Goal: Task Accomplishment & Management: Complete application form

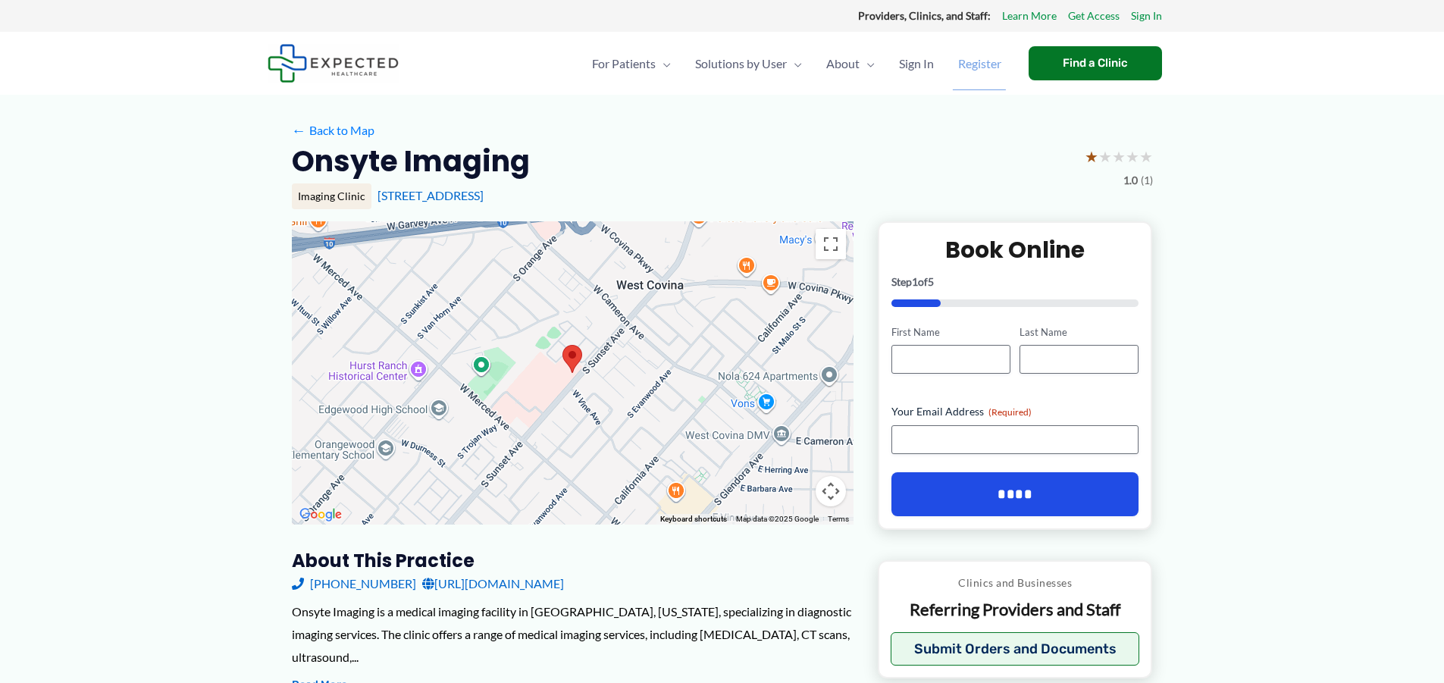
click at [974, 64] on span "Register" at bounding box center [979, 63] width 43 height 53
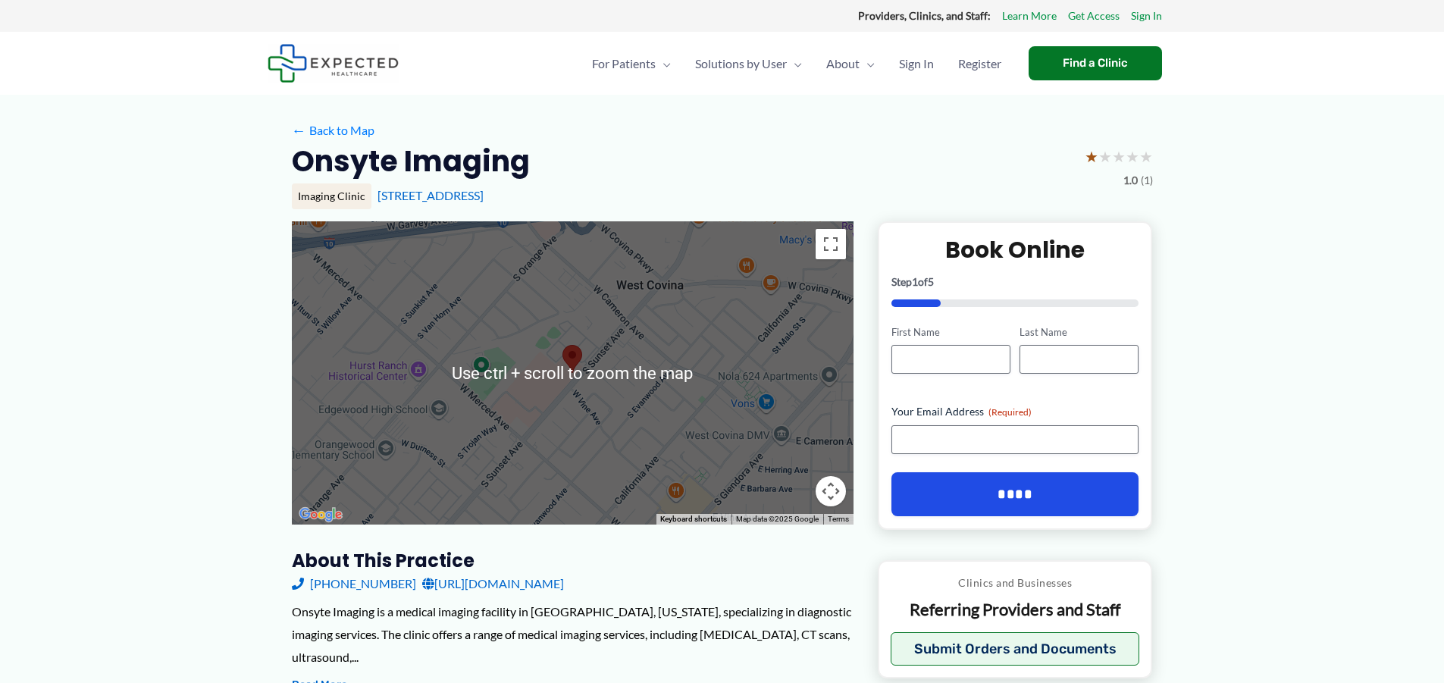
scroll to position [227, 0]
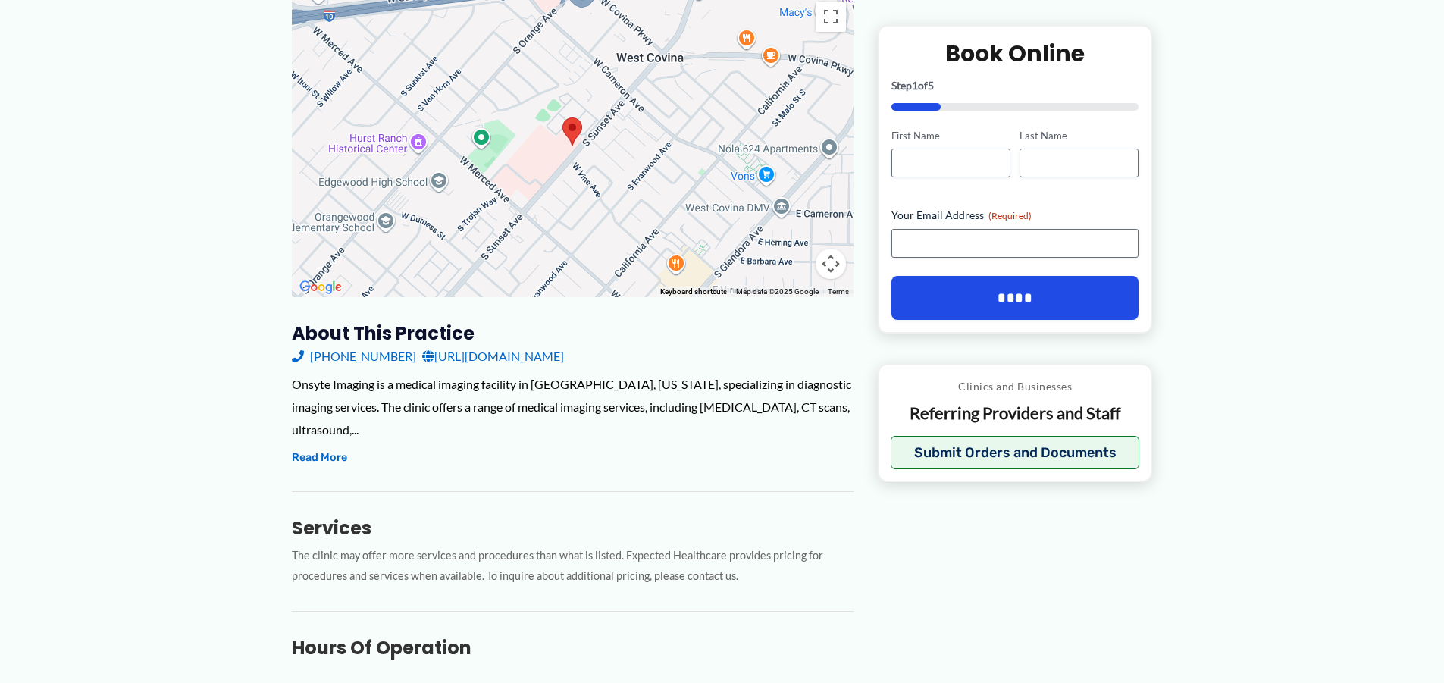
click at [488, 353] on link "http://onsyteimaginginc.com/" at bounding box center [493, 356] width 142 height 23
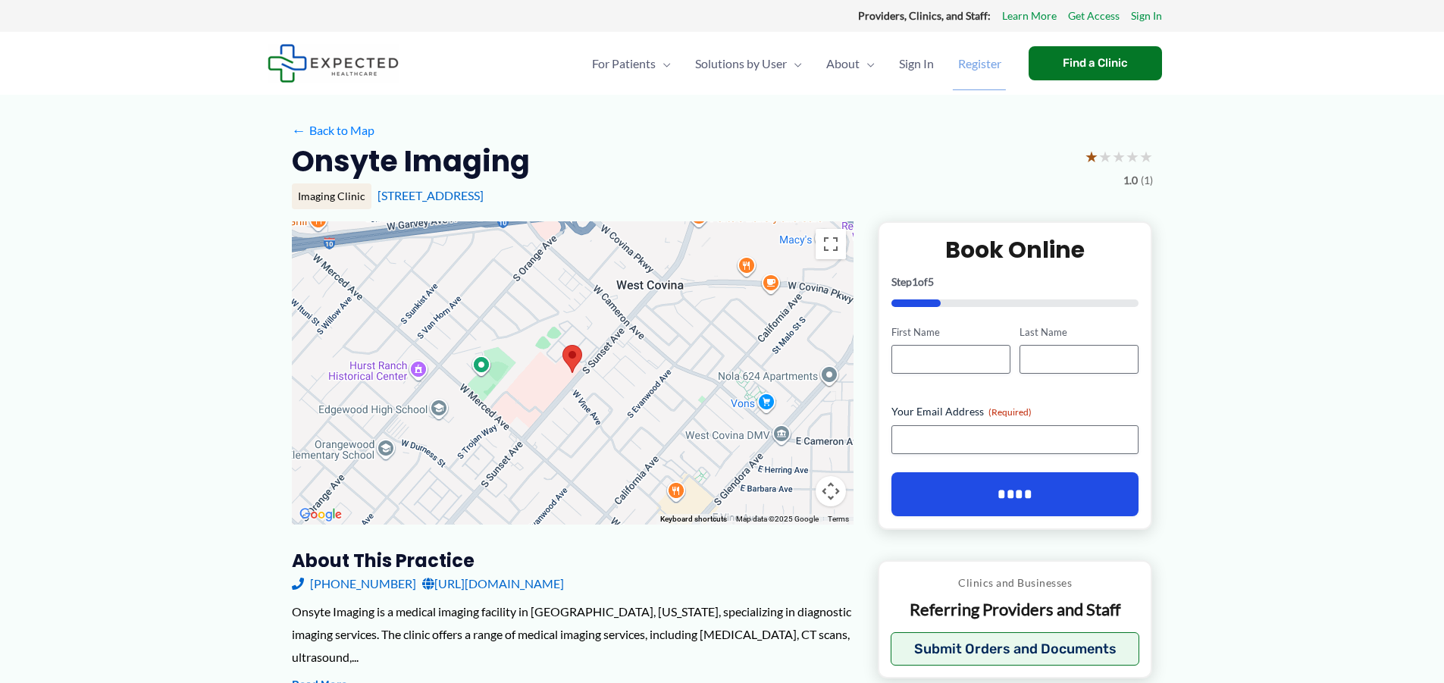
click at [970, 66] on span "Register" at bounding box center [979, 63] width 43 height 53
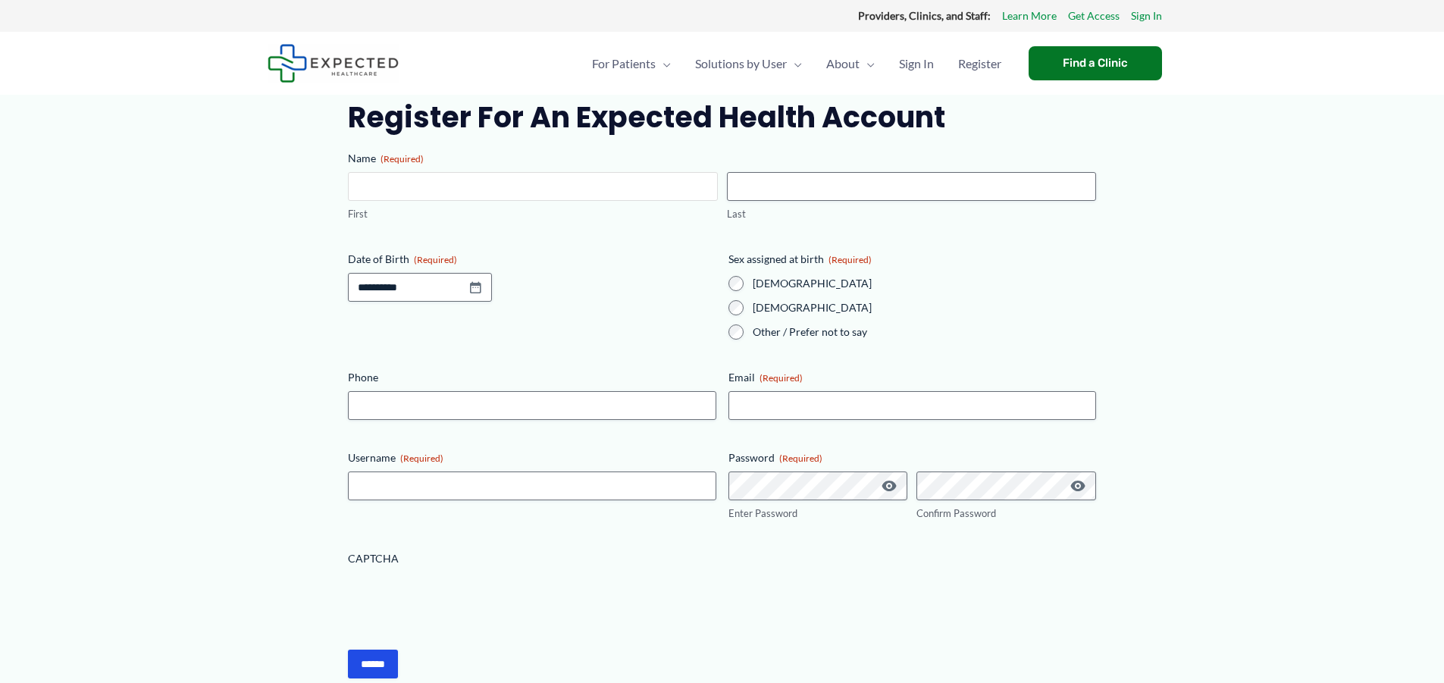
click at [529, 182] on input "First" at bounding box center [532, 186] width 369 height 29
click at [537, 195] on input "First" at bounding box center [532, 186] width 369 height 29
click at [1000, 65] on span "Register" at bounding box center [979, 63] width 43 height 53
click at [1100, 14] on link "Get Access" at bounding box center [1094, 16] width 52 height 20
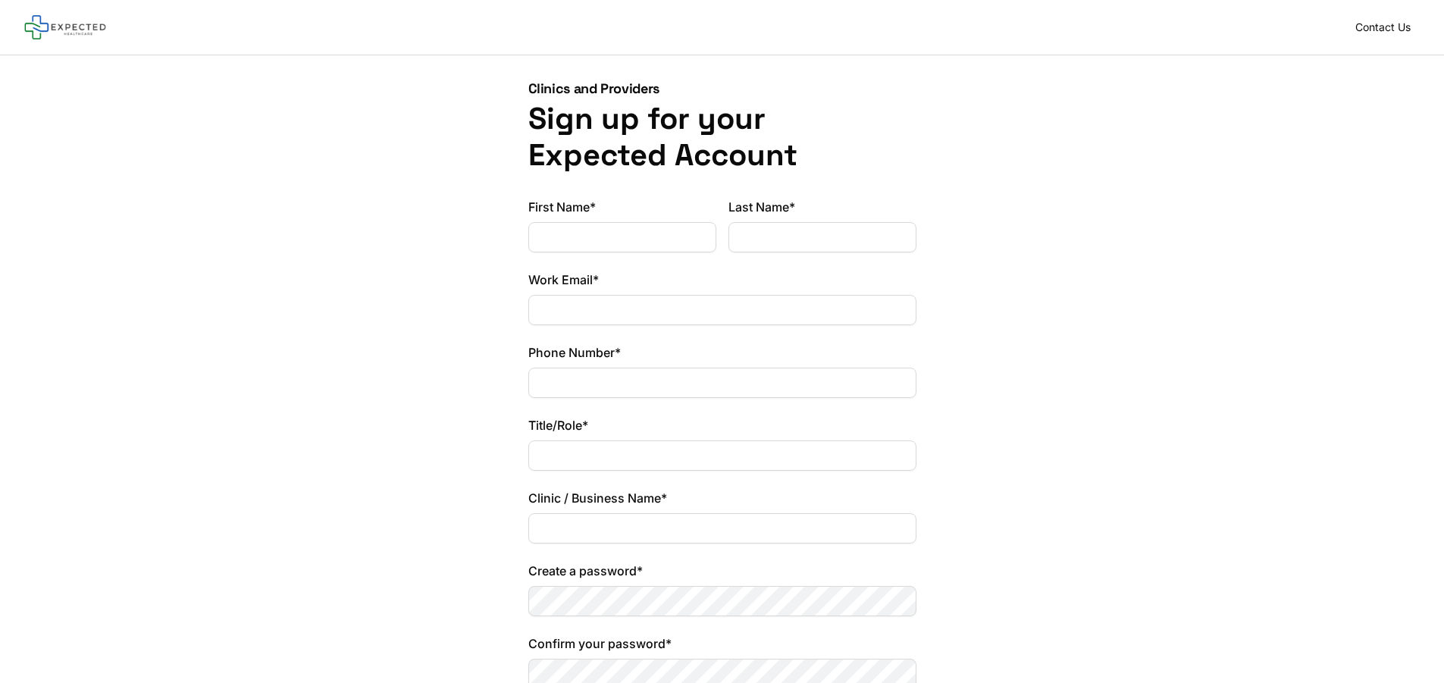
click at [630, 236] on input "First Name*" at bounding box center [622, 237] width 188 height 30
type input "*"
type input "****"
type input "*****"
type input "**********"
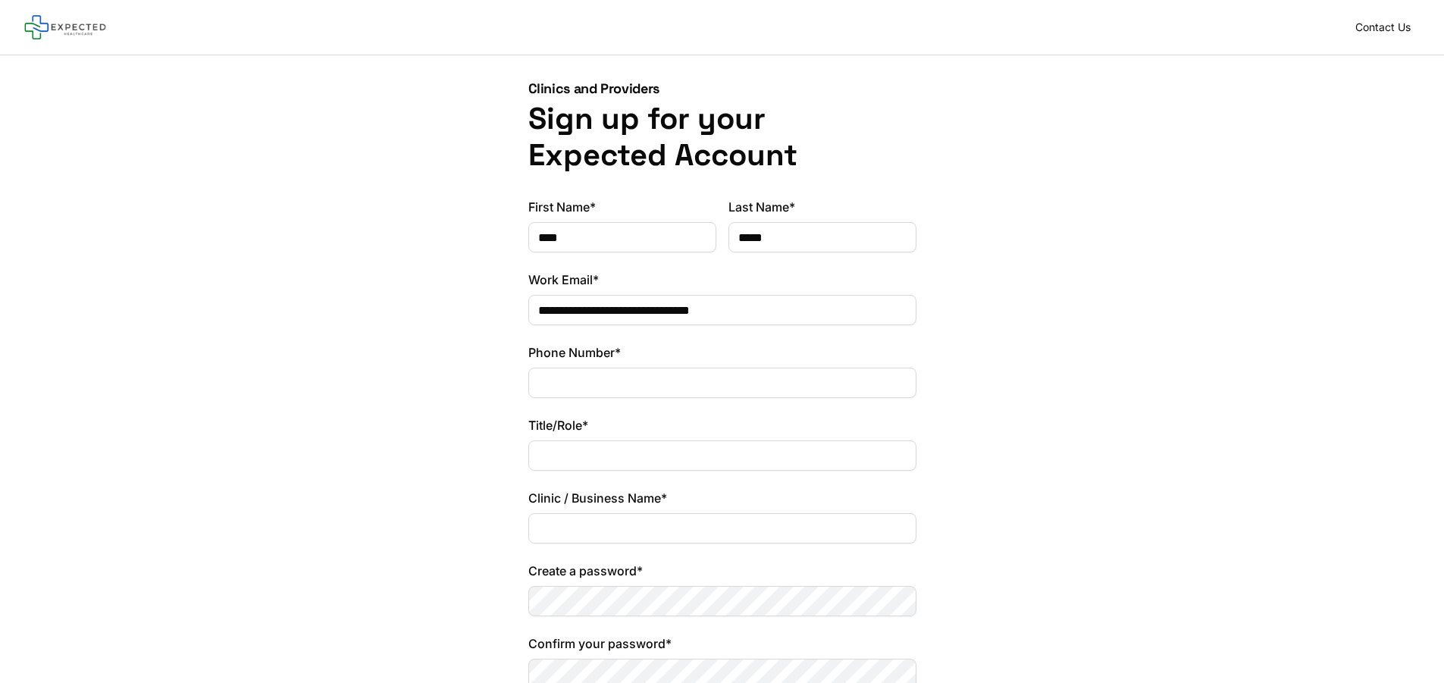
click at [572, 390] on input "Phone Number*" at bounding box center [722, 383] width 388 height 30
type input "*"
type input "**********"
click at [596, 453] on input "Title/Role*" at bounding box center [722, 456] width 388 height 30
drag, startPoint x: 610, startPoint y: 240, endPoint x: 452, endPoint y: 248, distance: 158.6
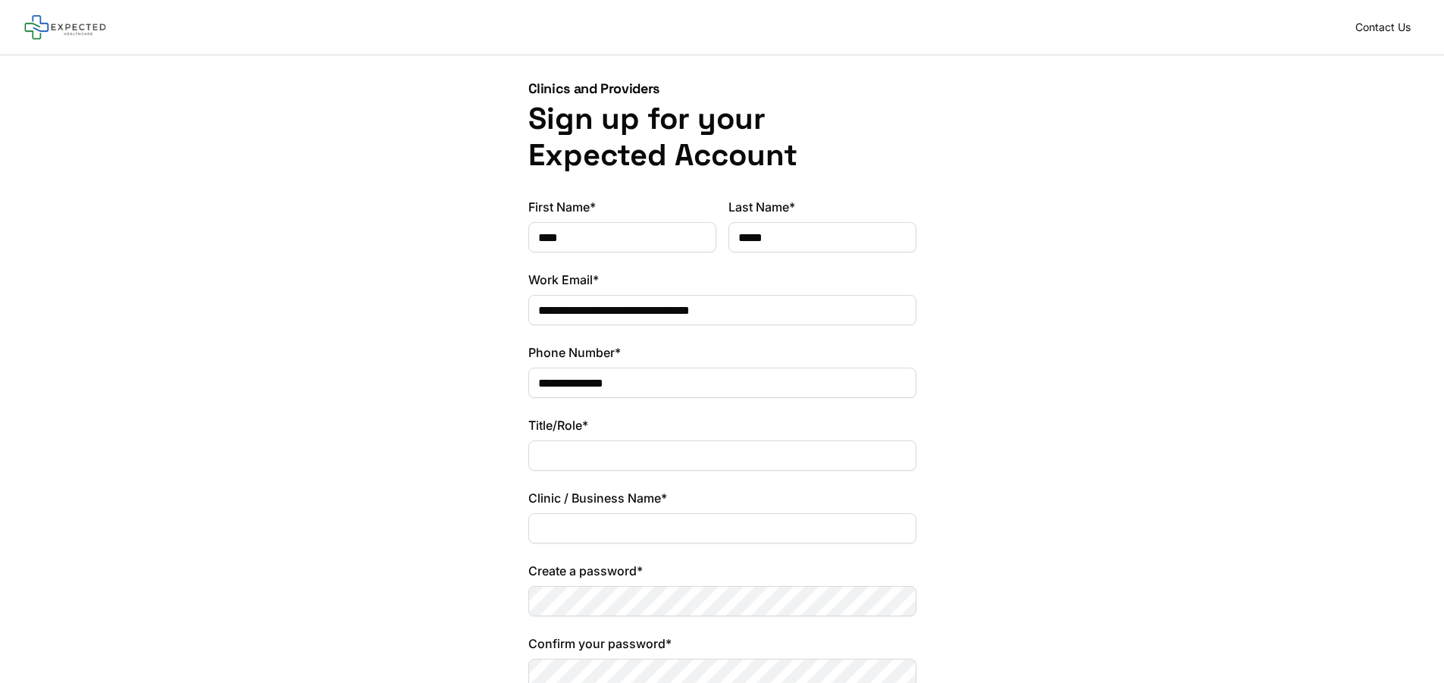
click at [452, 248] on div "**********" at bounding box center [722, 475] width 1444 height 840
type input "*"
type input "****"
type input "*******"
type input "*"
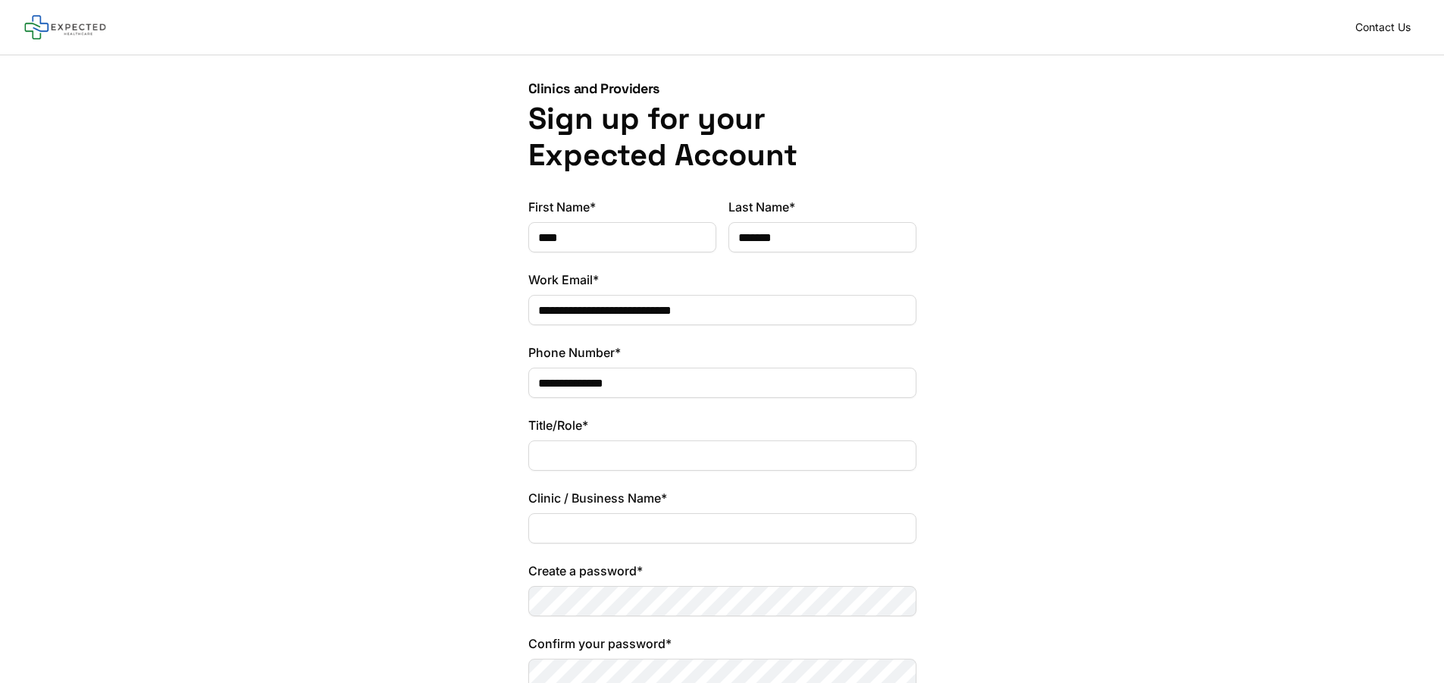
type input "**********"
click at [604, 461] on input "Title/Role*" at bounding box center [722, 456] width 388 height 30
type input "**********"
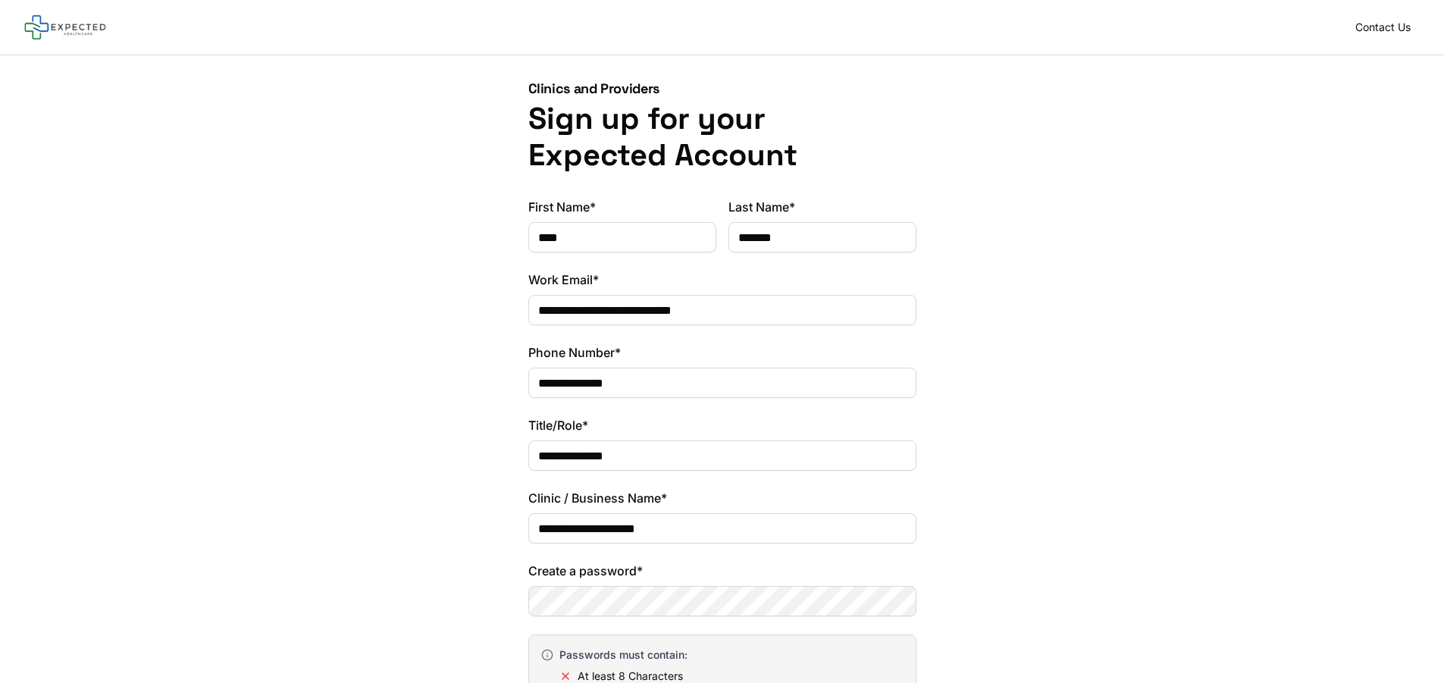
click at [727, 528] on input "**********" at bounding box center [722, 528] width 388 height 30
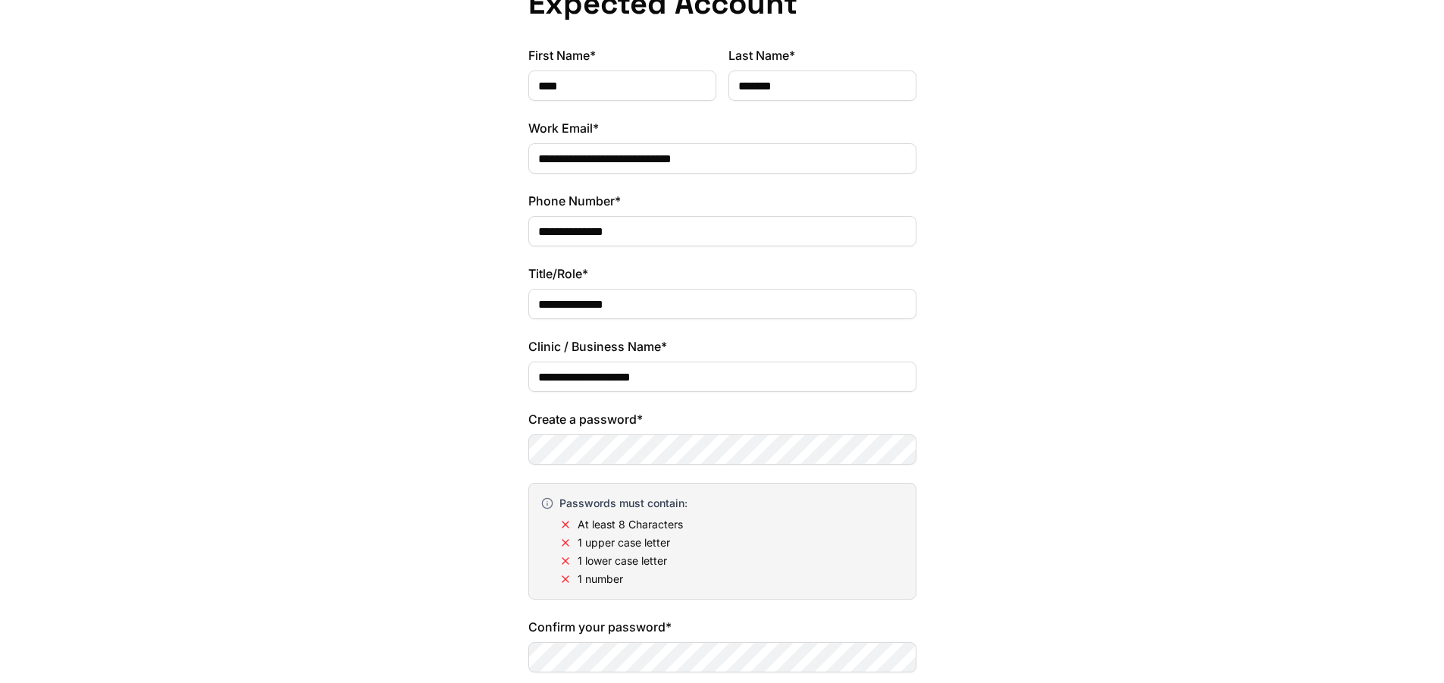
scroll to position [303, 0]
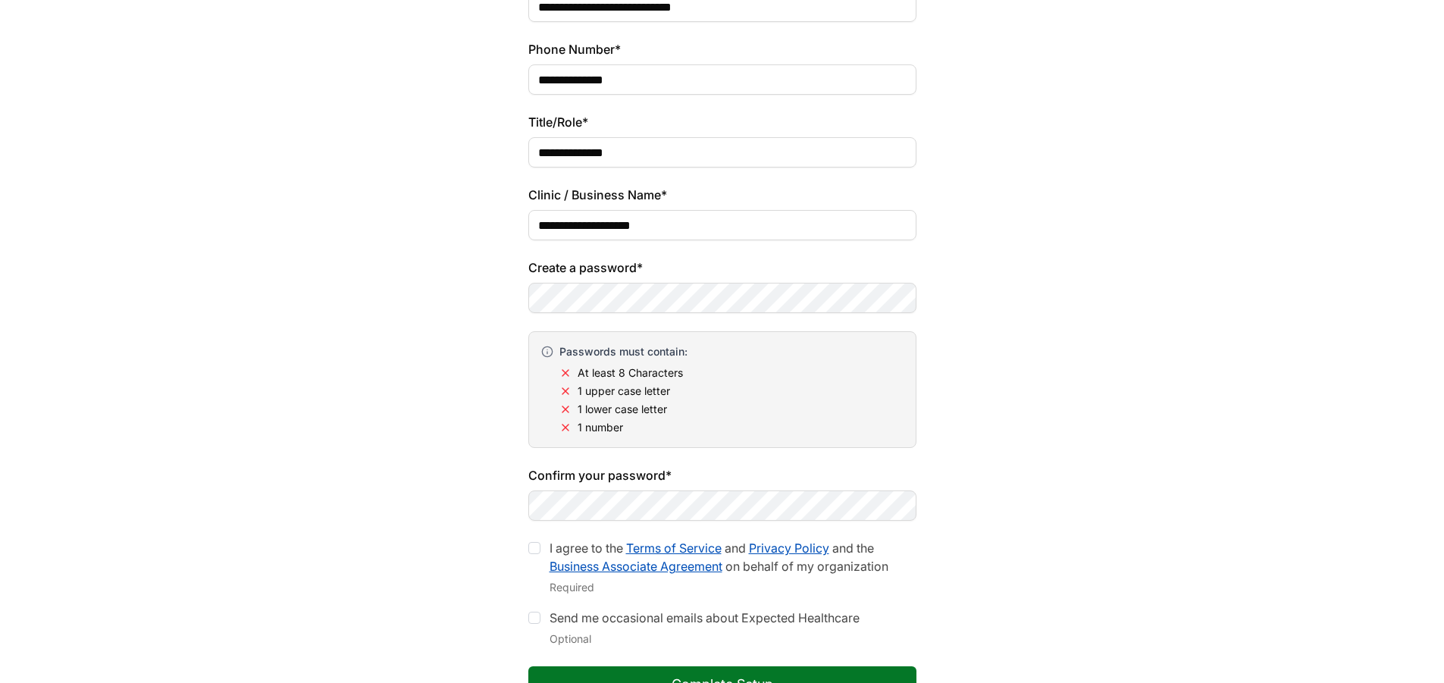
type input "**********"
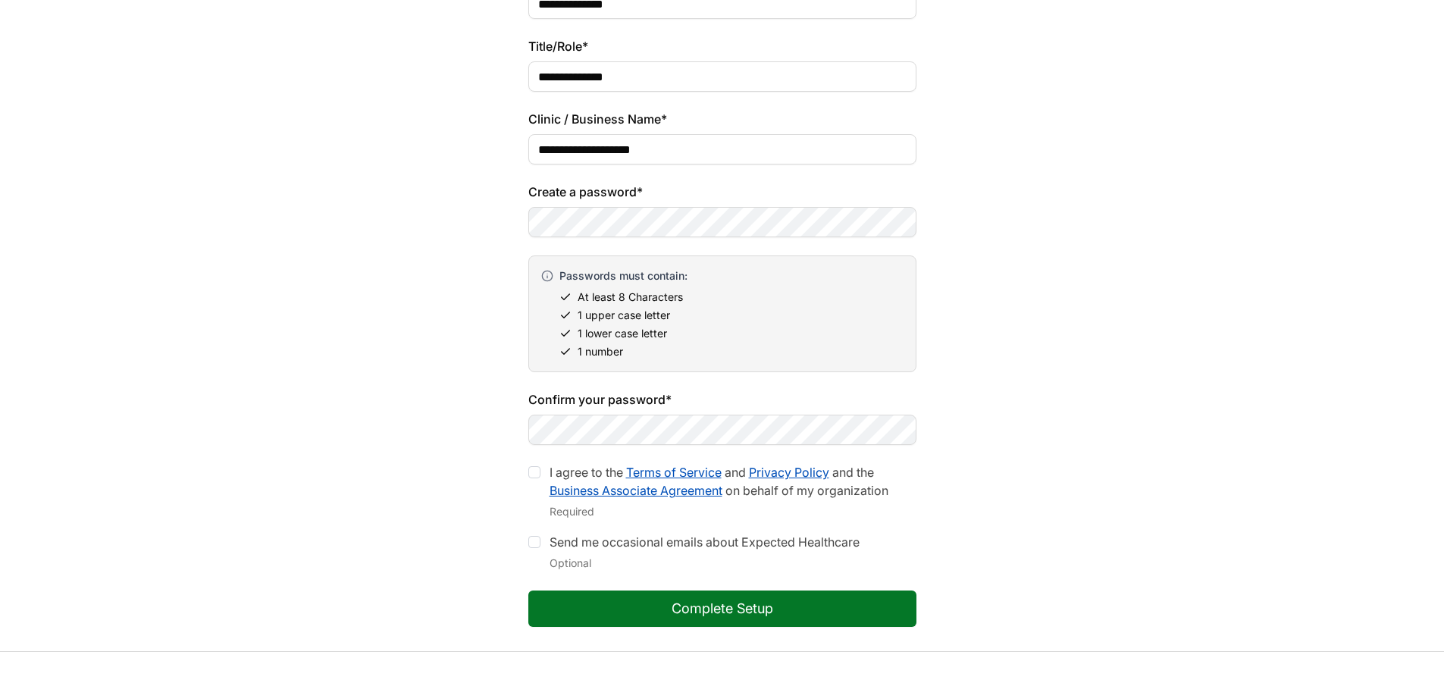
scroll to position [506, 0]
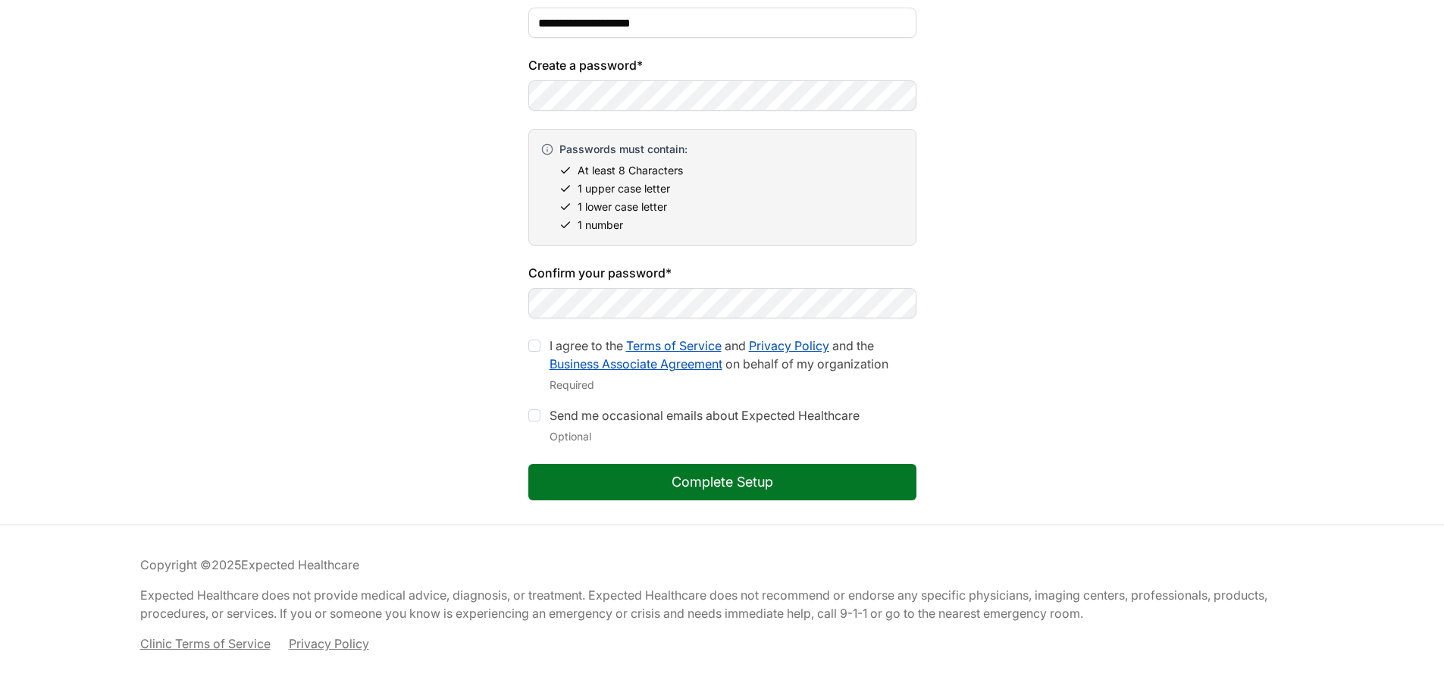
click at [537, 350] on div at bounding box center [534, 346] width 12 height 12
click at [534, 414] on div at bounding box center [534, 415] width 12 height 12
click at [614, 479] on button "Complete Setup" at bounding box center [722, 482] width 388 height 36
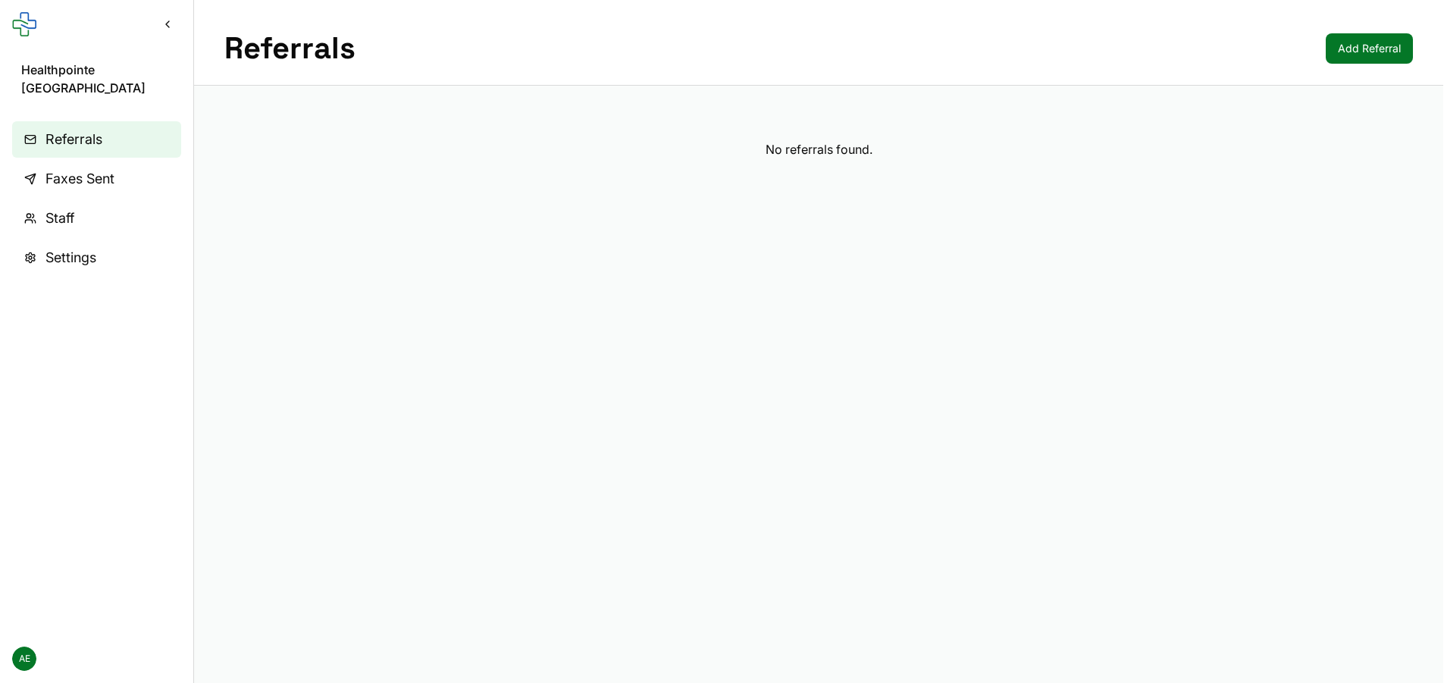
click at [68, 168] on span "Faxes Sent" at bounding box center [79, 178] width 69 height 21
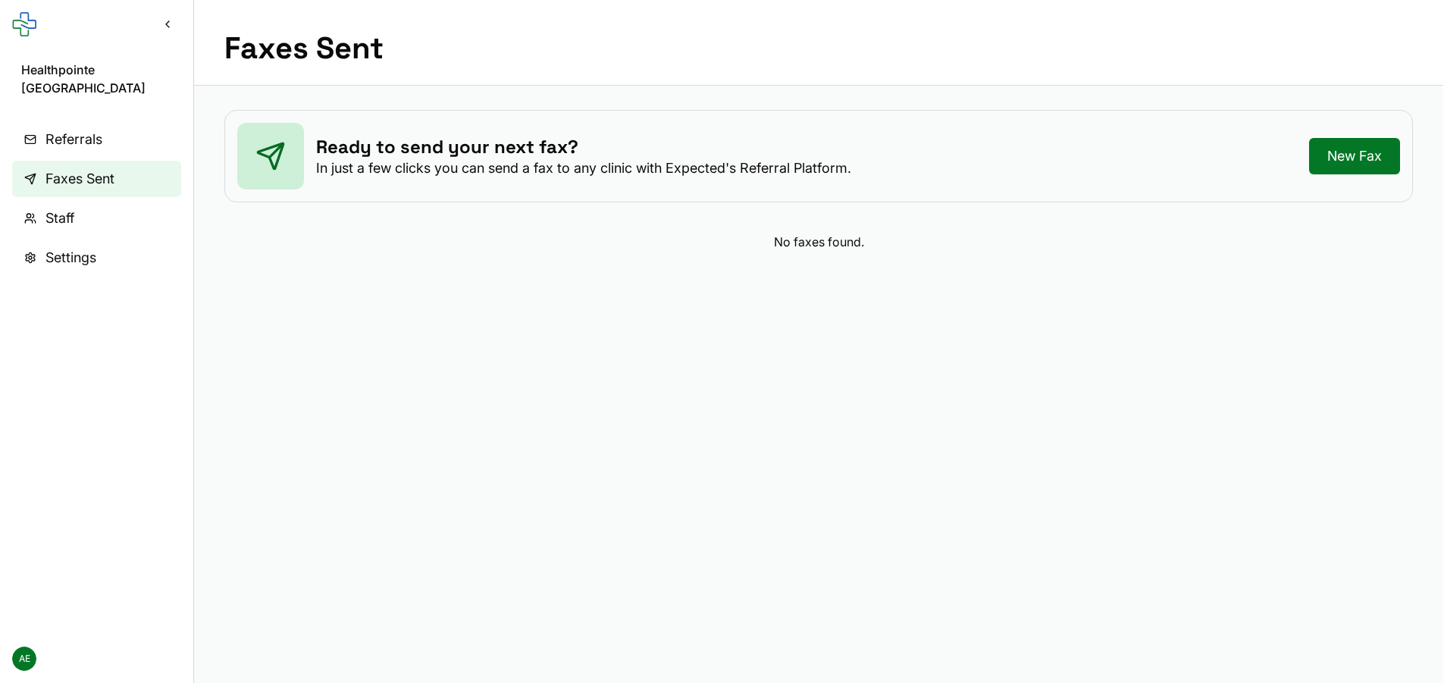
click at [66, 208] on span "Staff" at bounding box center [59, 218] width 29 height 21
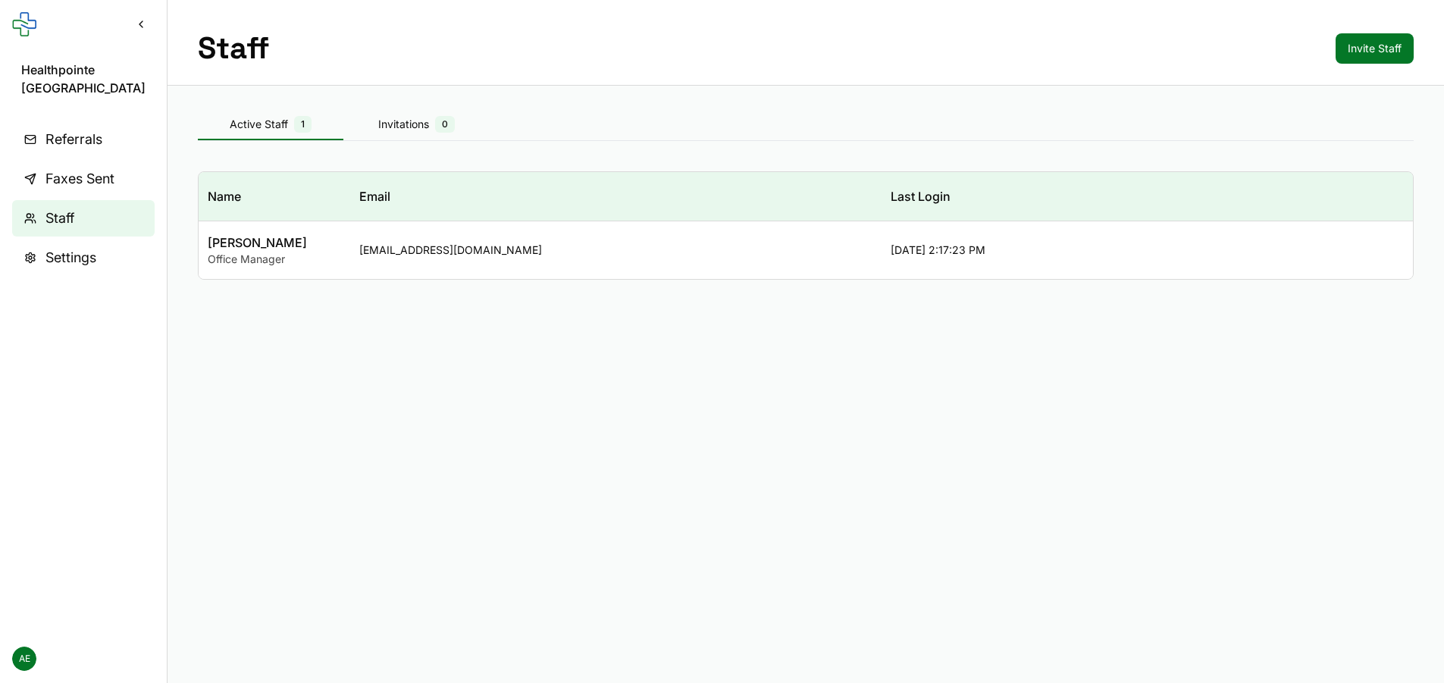
click at [82, 261] on span "Settings" at bounding box center [70, 257] width 51 height 21
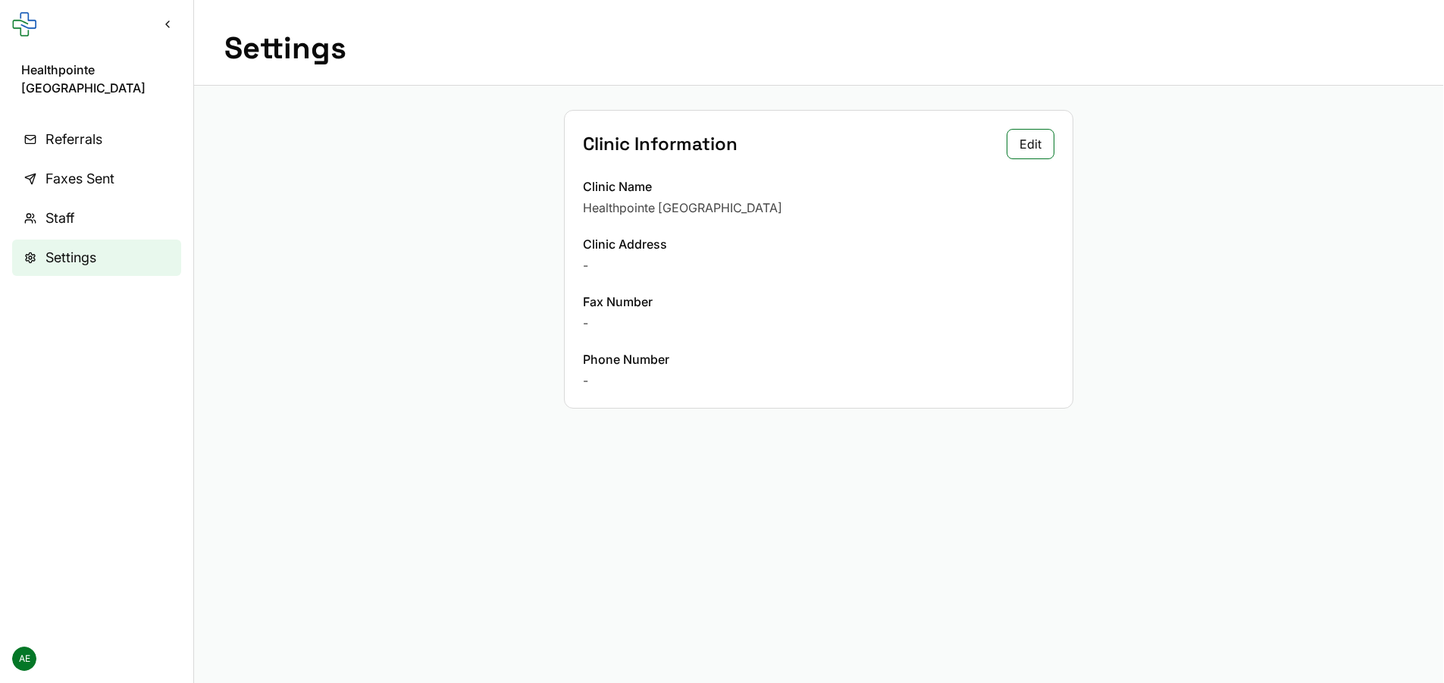
click at [40, 125] on link "Referrals" at bounding box center [96, 139] width 169 height 36
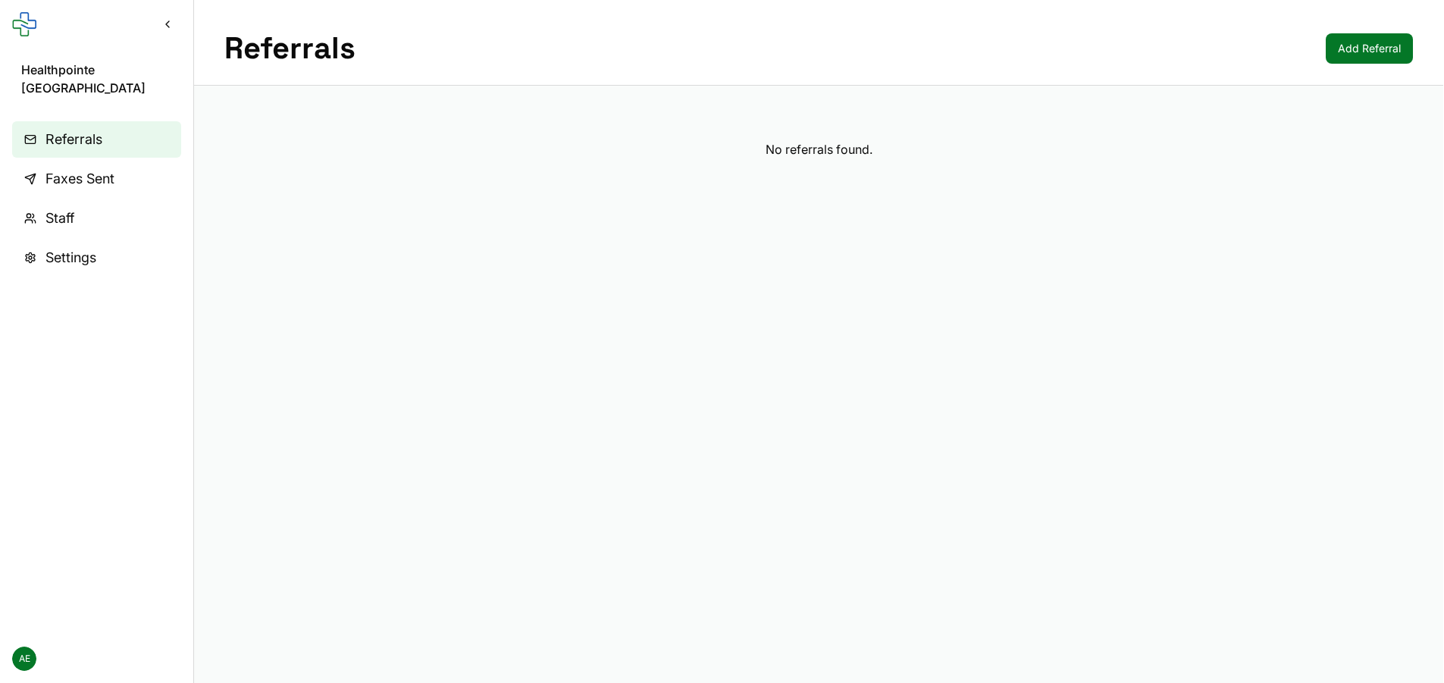
drag, startPoint x: 48, startPoint y: 72, endPoint x: 48, endPoint y: 60, distance: 12.1
click at [48, 72] on span "Healthpointe [GEOGRAPHIC_DATA]" at bounding box center [96, 79] width 151 height 36
click at [167, 25] on button "Collapse sidebar" at bounding box center [167, 24] width 27 height 27
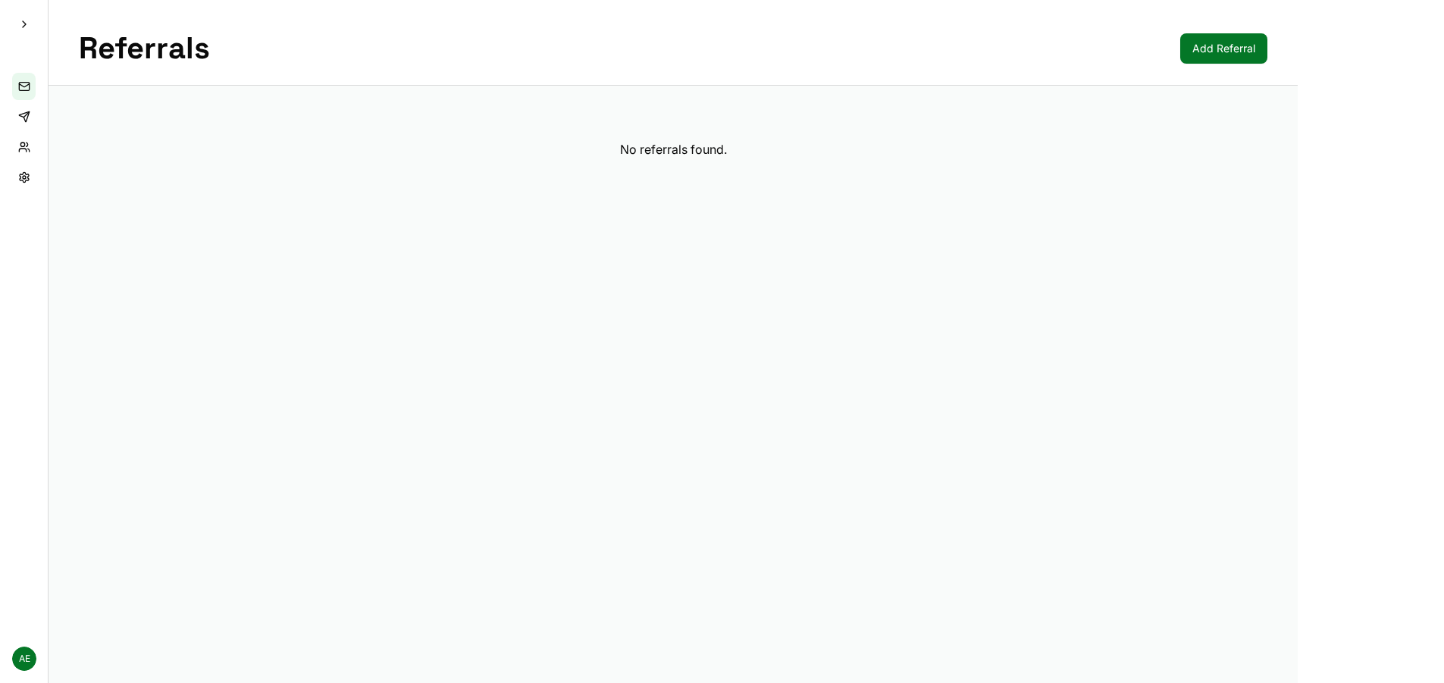
click at [20, 24] on button "Expand sidebar" at bounding box center [24, 24] width 27 height 27
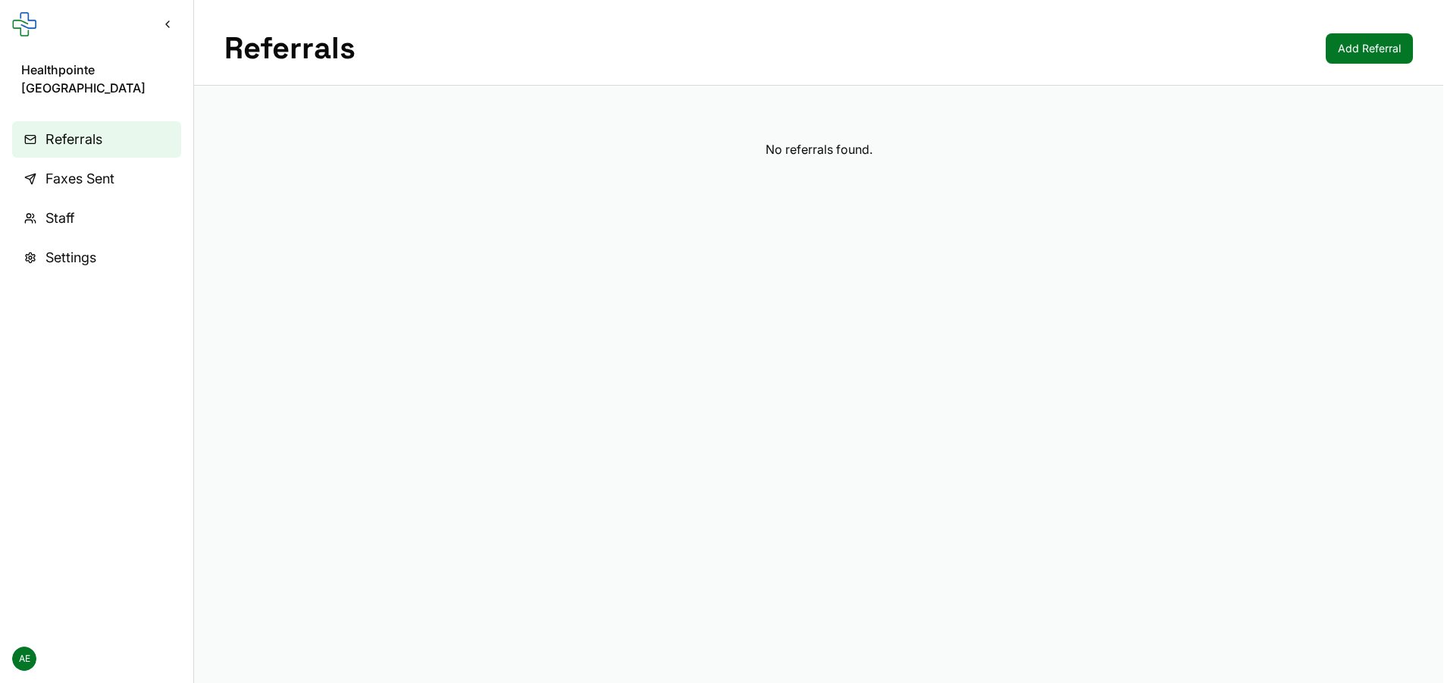
click at [57, 247] on span "Settings" at bounding box center [70, 257] width 51 height 21
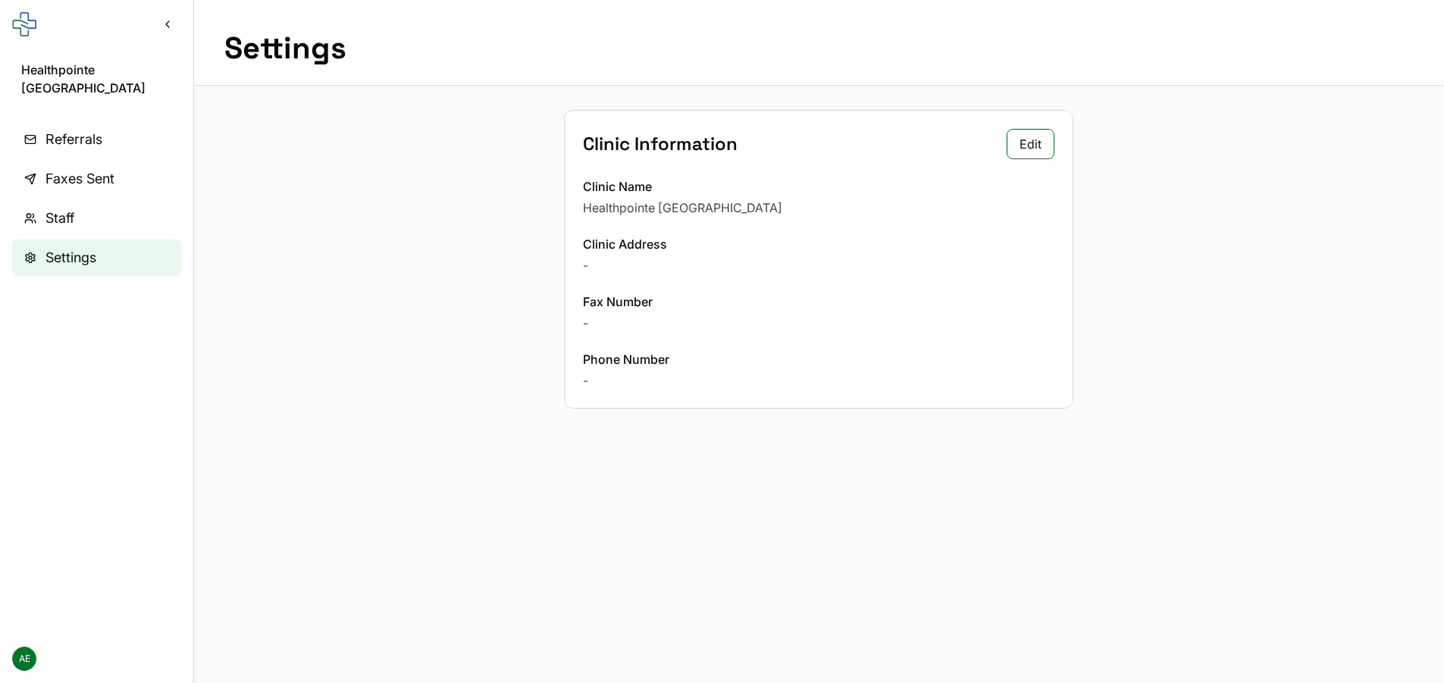
click at [18, 651] on span "AE" at bounding box center [24, 659] width 24 height 24
click at [46, 598] on link "My Profile" at bounding box center [96, 598] width 162 height 27
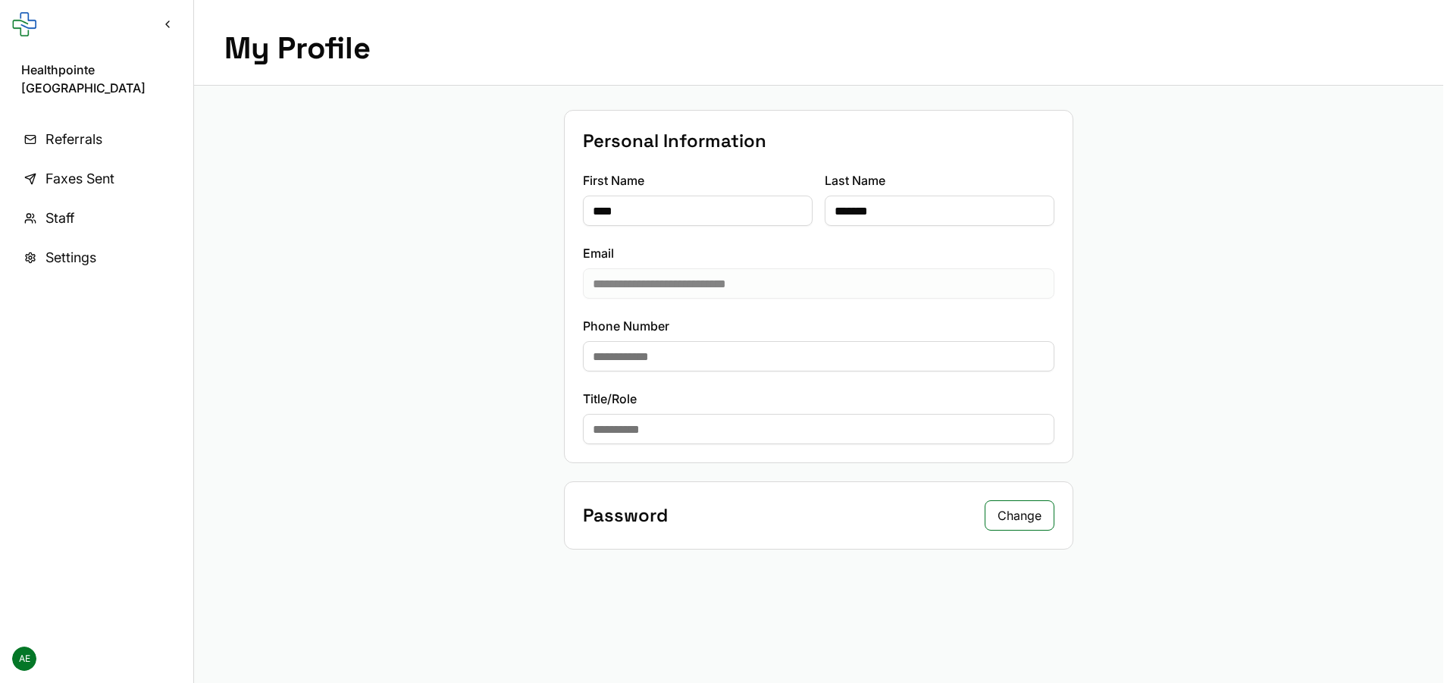
click at [30, 21] on rect at bounding box center [24, 24] width 24 height 24
click at [173, 27] on button "Collapse sidebar" at bounding box center [167, 24] width 27 height 27
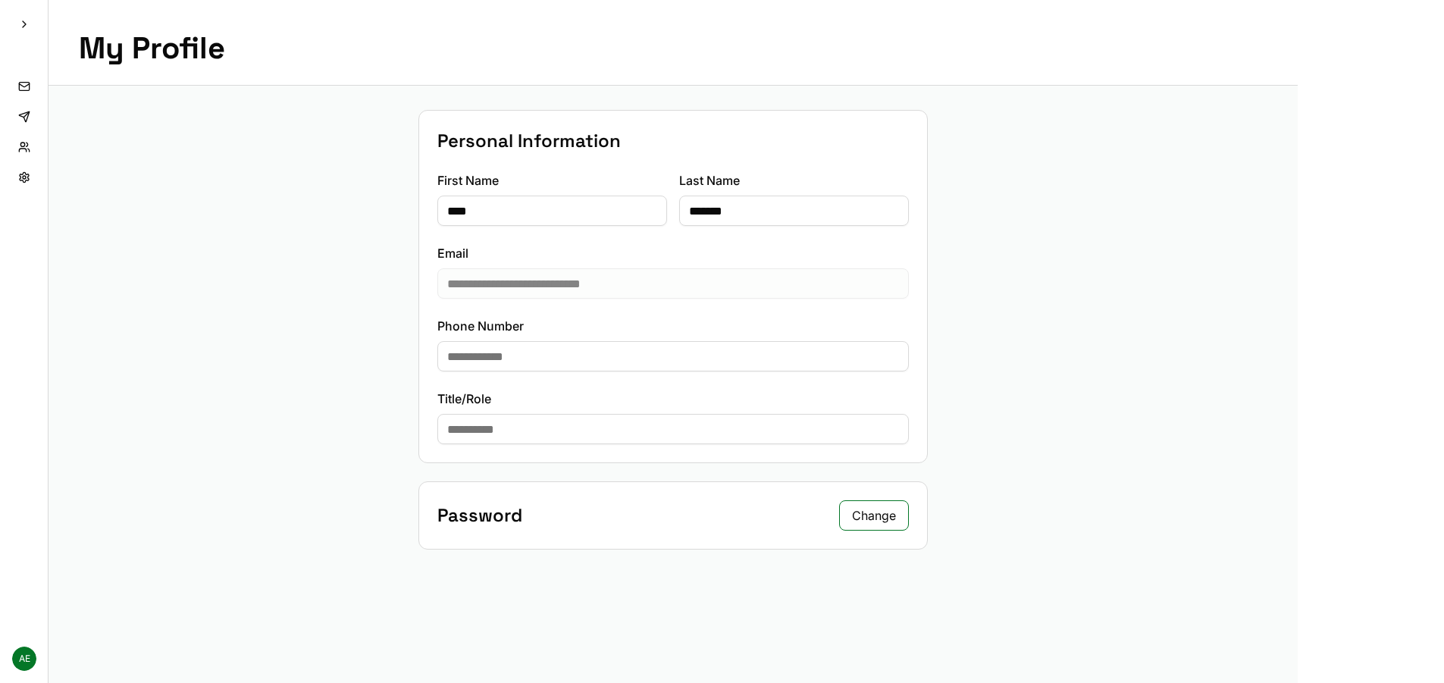
click at [20, 27] on button "Expand sidebar" at bounding box center [24, 24] width 27 height 27
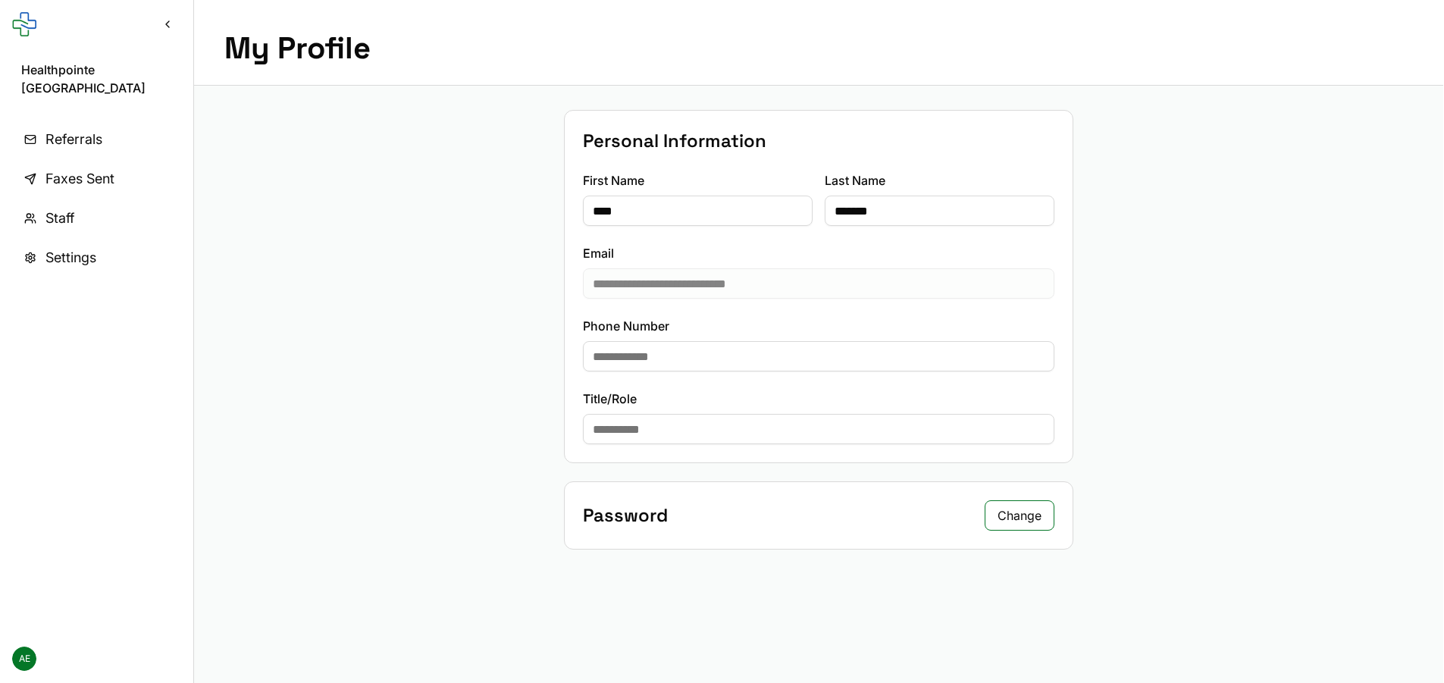
click at [45, 121] on link "Referrals" at bounding box center [96, 139] width 169 height 36
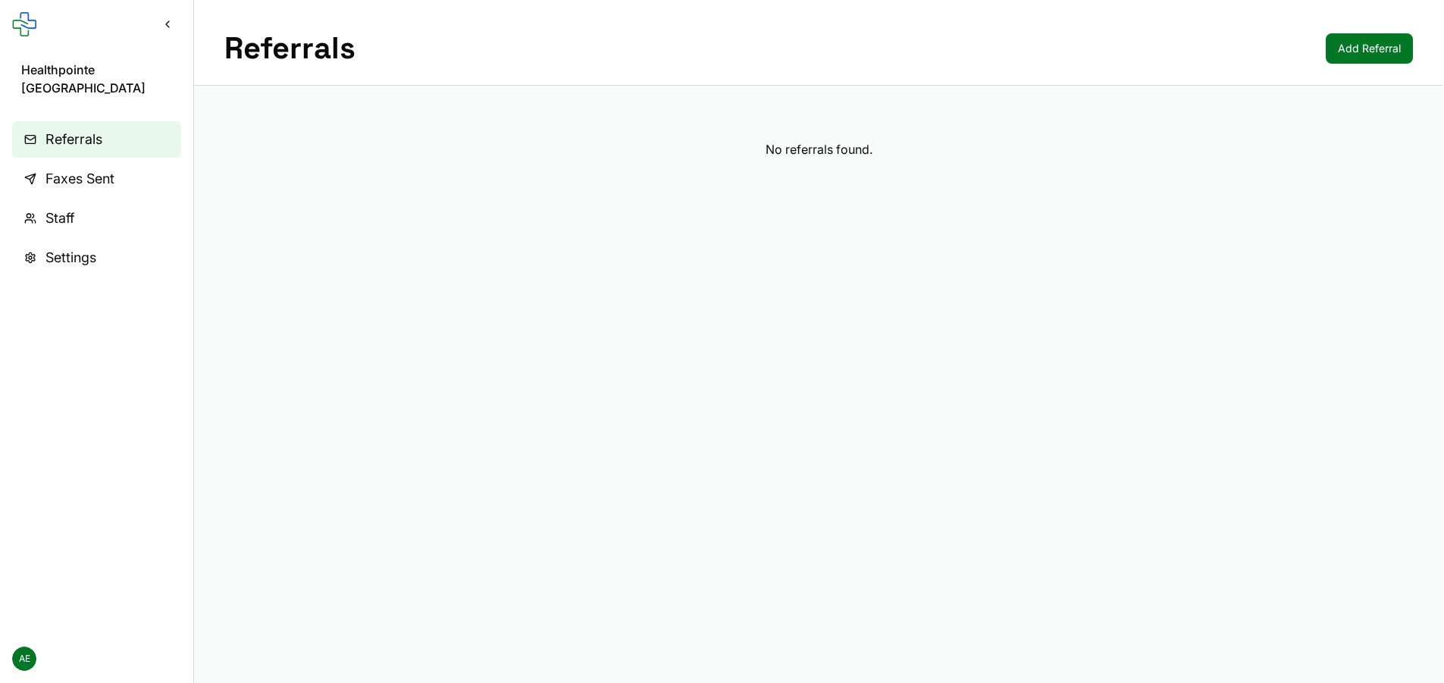
click at [1331, 47] on link "Add Referral" at bounding box center [1369, 48] width 87 height 30
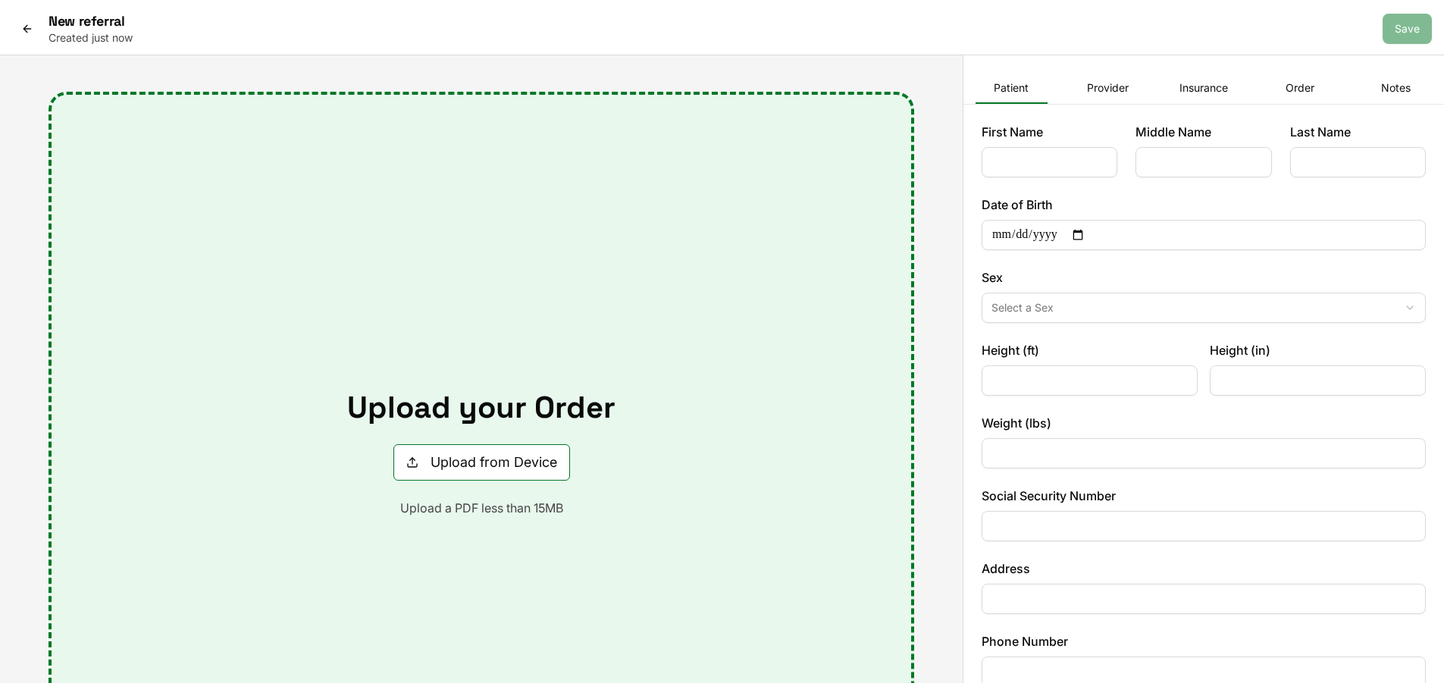
click at [1118, 89] on button "Provider" at bounding box center [1108, 89] width 72 height 30
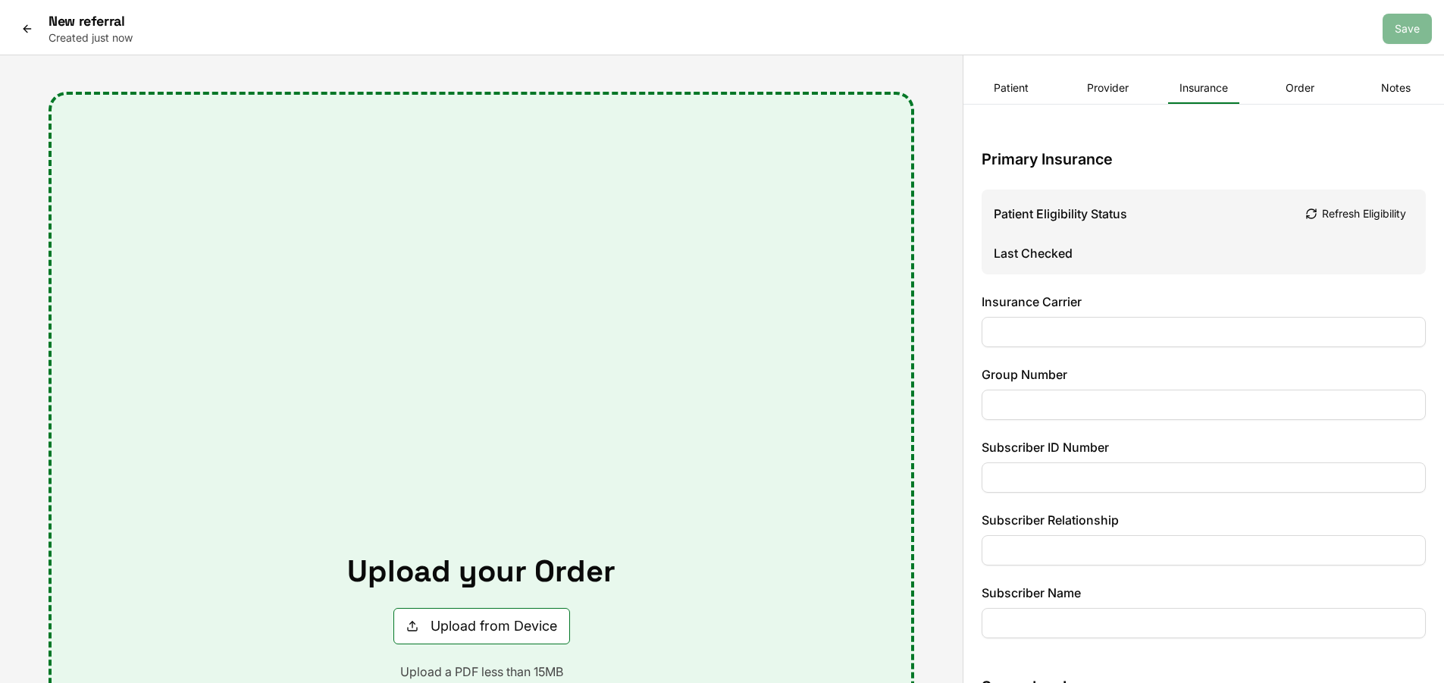
click at [1191, 83] on button "Insurance" at bounding box center [1204, 89] width 72 height 30
drag, startPoint x: 1310, startPoint y: 88, endPoint x: 1344, endPoint y: 85, distance: 33.5
click at [1310, 89] on button "Order" at bounding box center [1300, 89] width 72 height 30
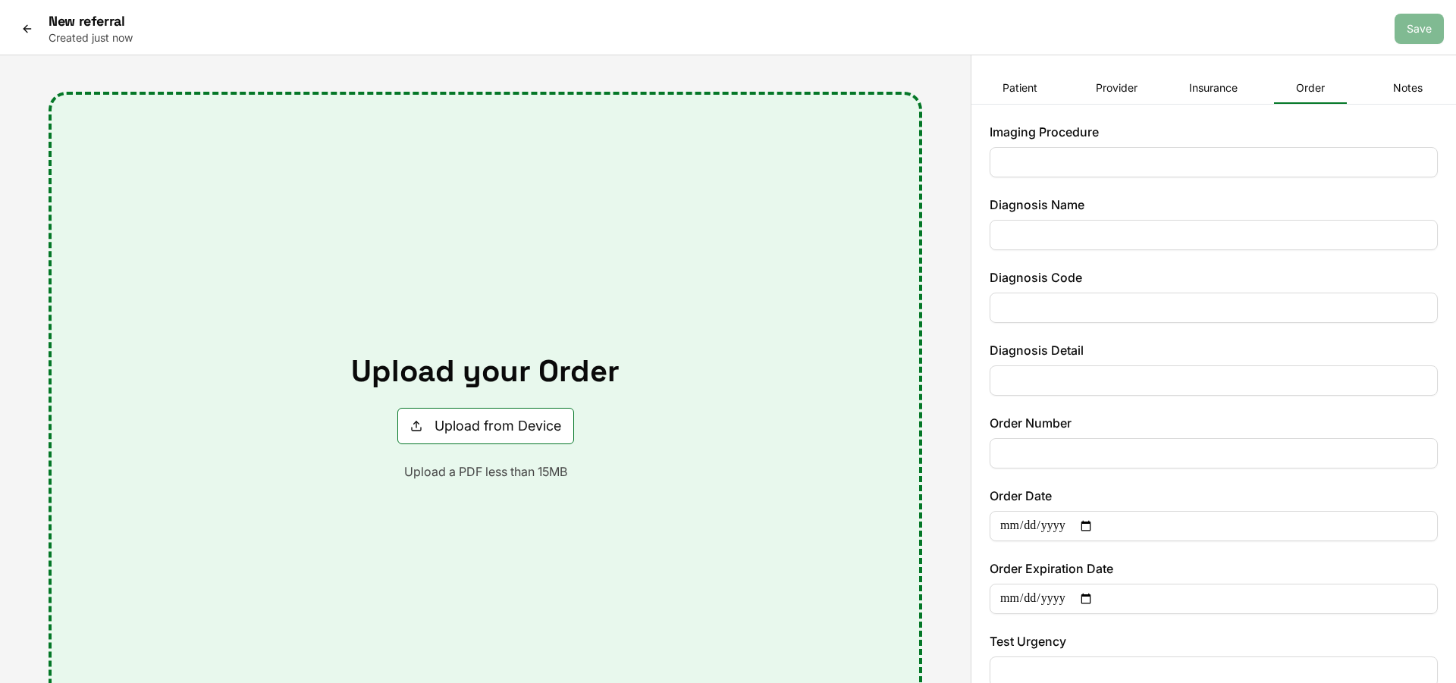
click at [1365, 79] on div "Patient Provider Insurance Order Notes" at bounding box center [1213, 89] width 484 height 30
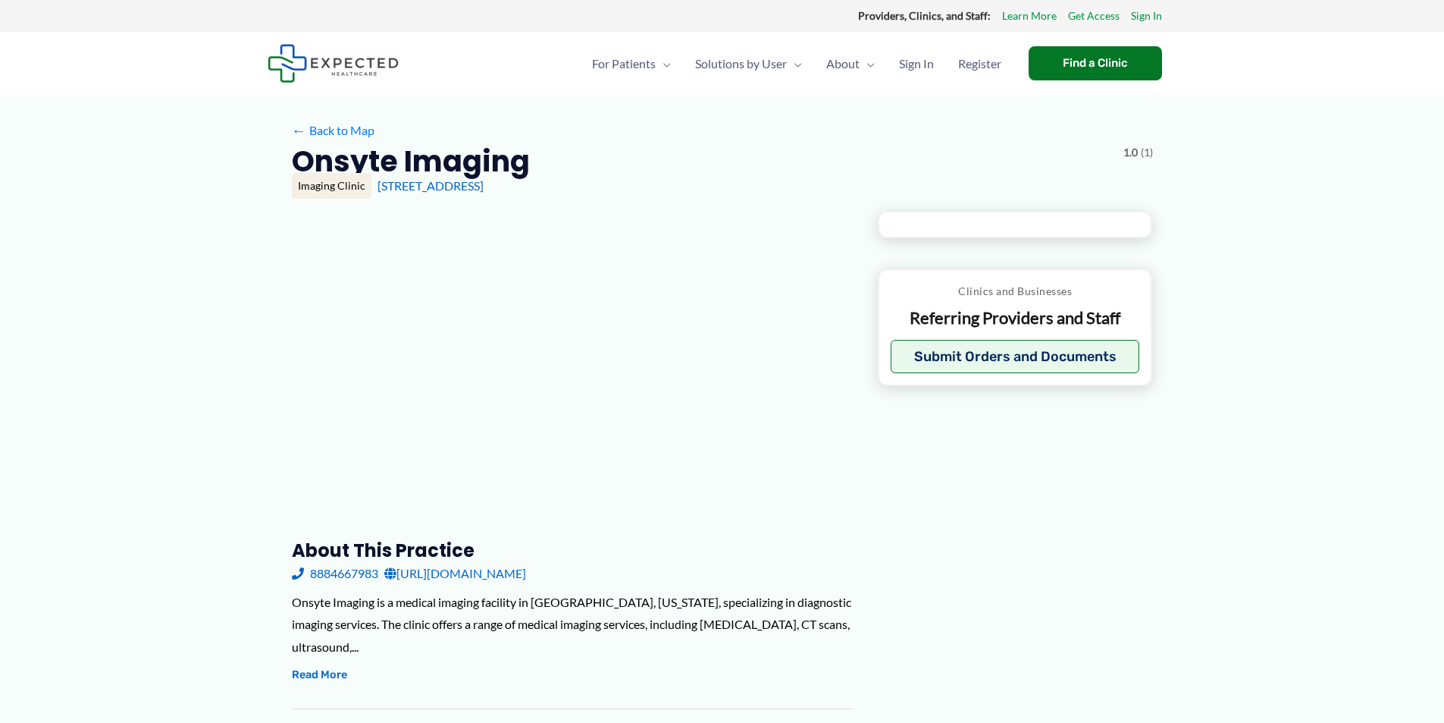
type input "**********"
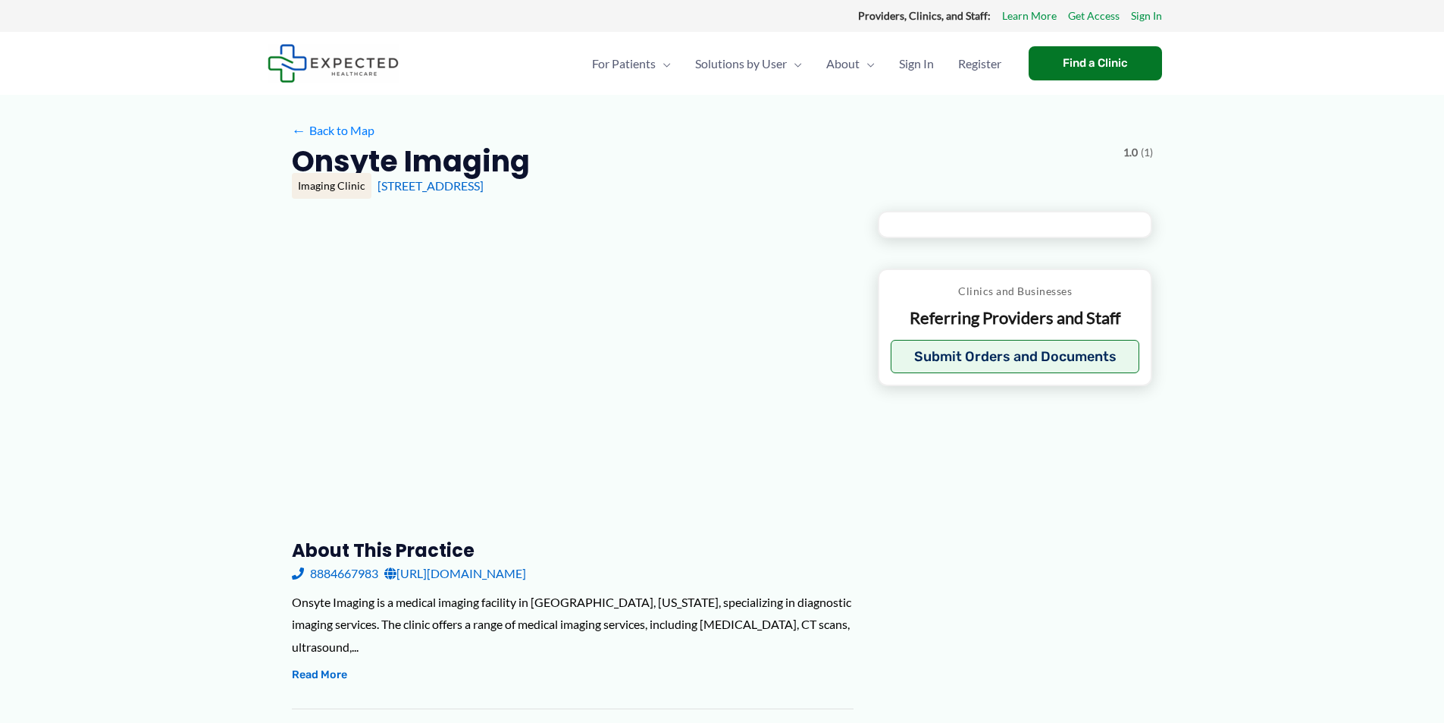
type input "**********"
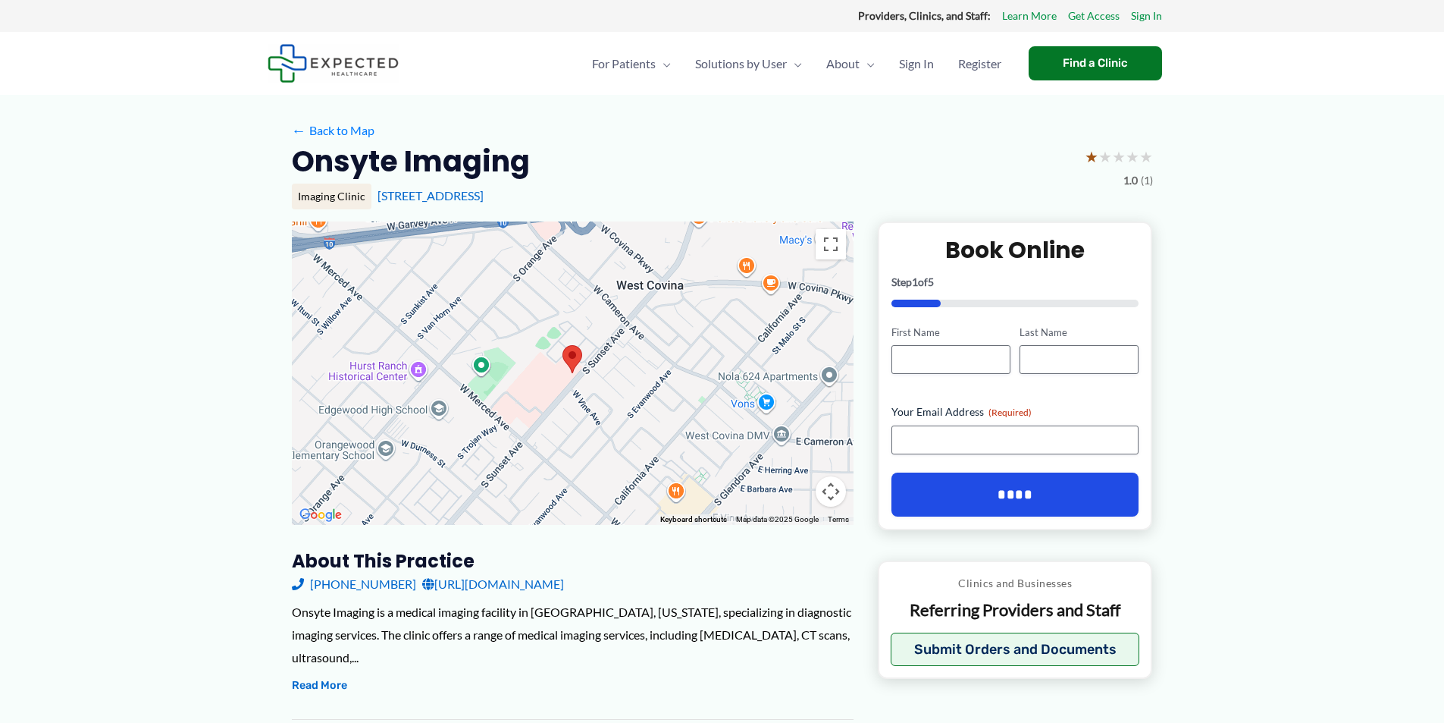
click at [329, 65] on img at bounding box center [333, 63] width 131 height 39
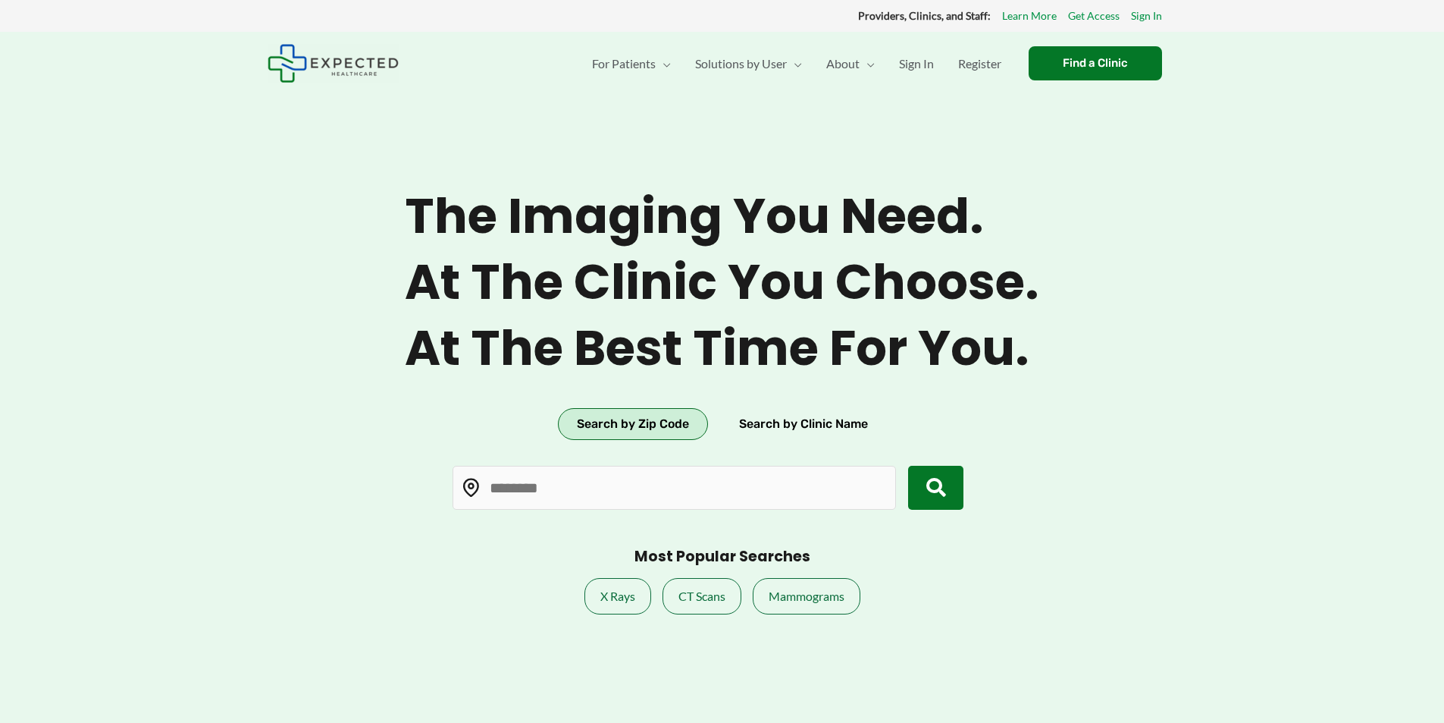
type input "*****"
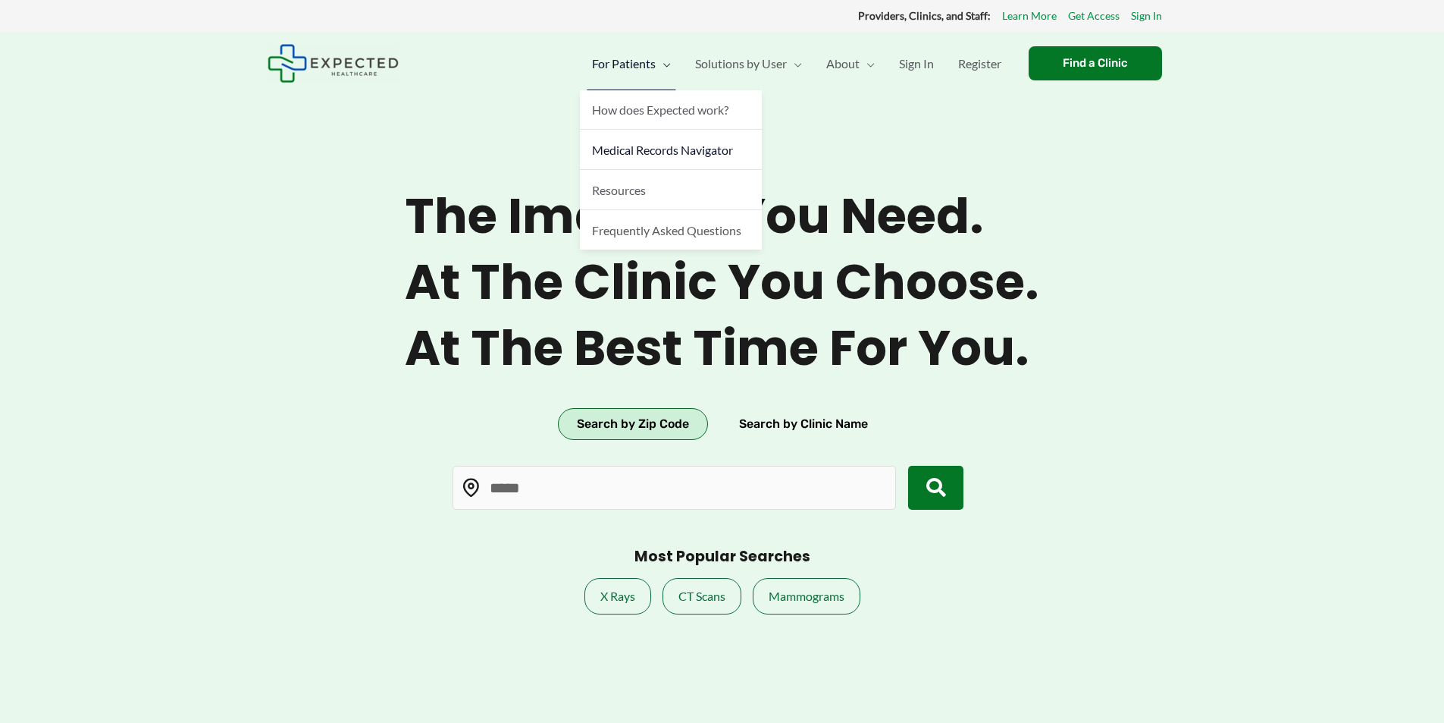
click at [632, 143] on span "Medical Records Navigator" at bounding box center [662, 150] width 141 height 14
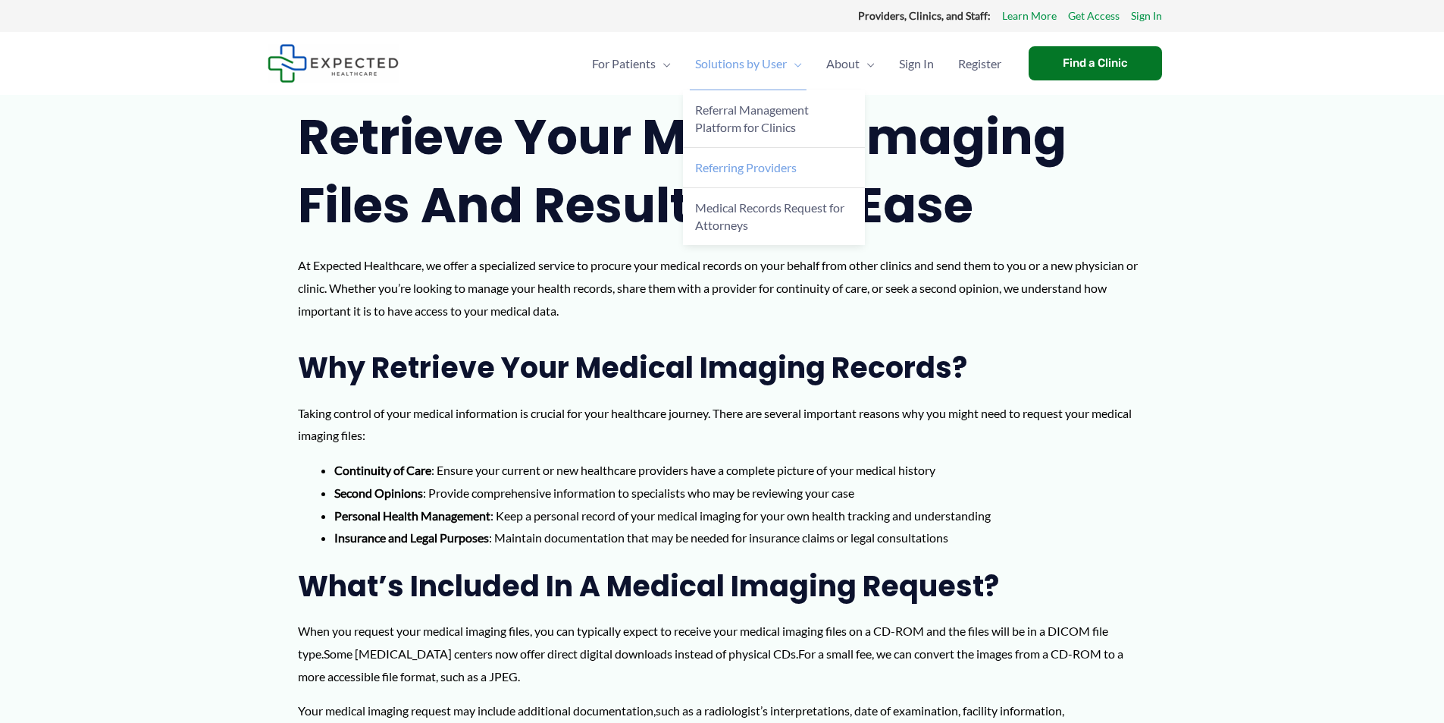
click at [759, 168] on span "Referring Providers" at bounding box center [746, 167] width 102 height 14
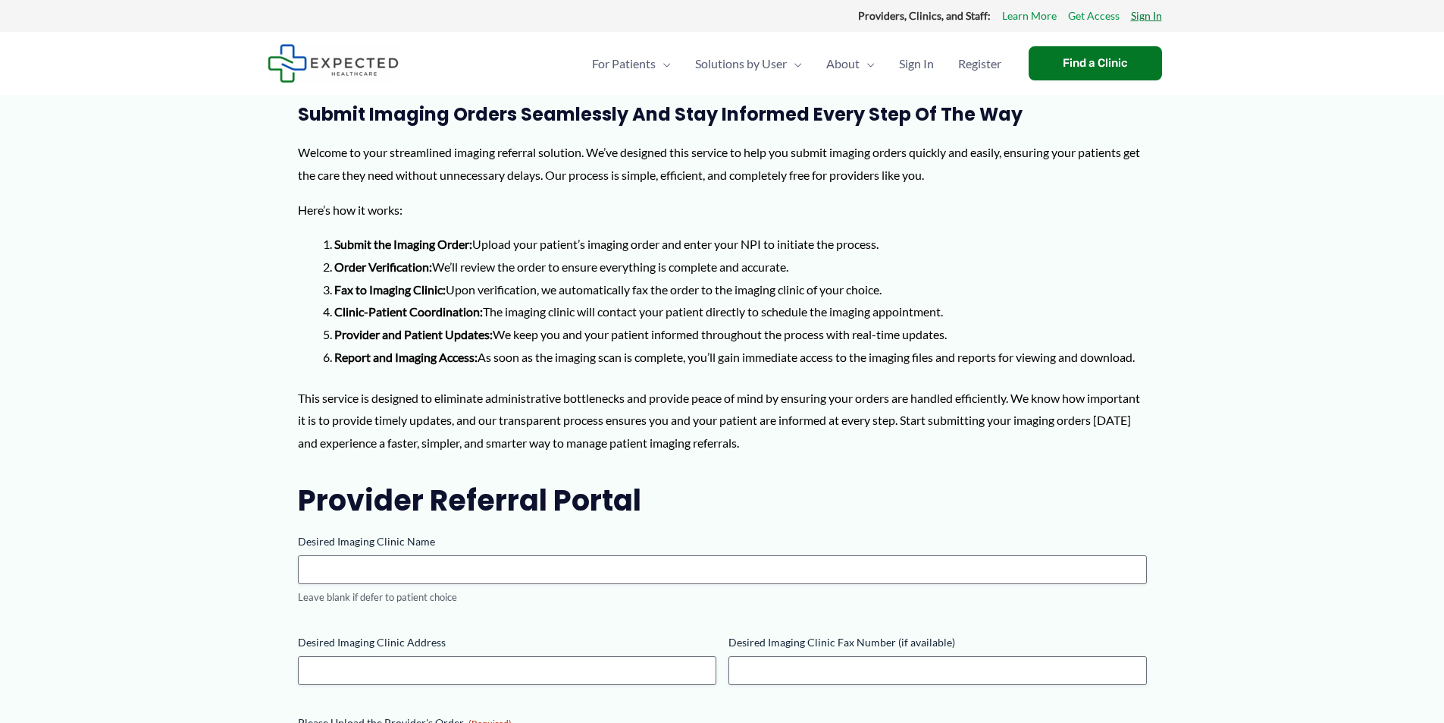
click at [1142, 17] on link "Sign In" at bounding box center [1146, 16] width 31 height 20
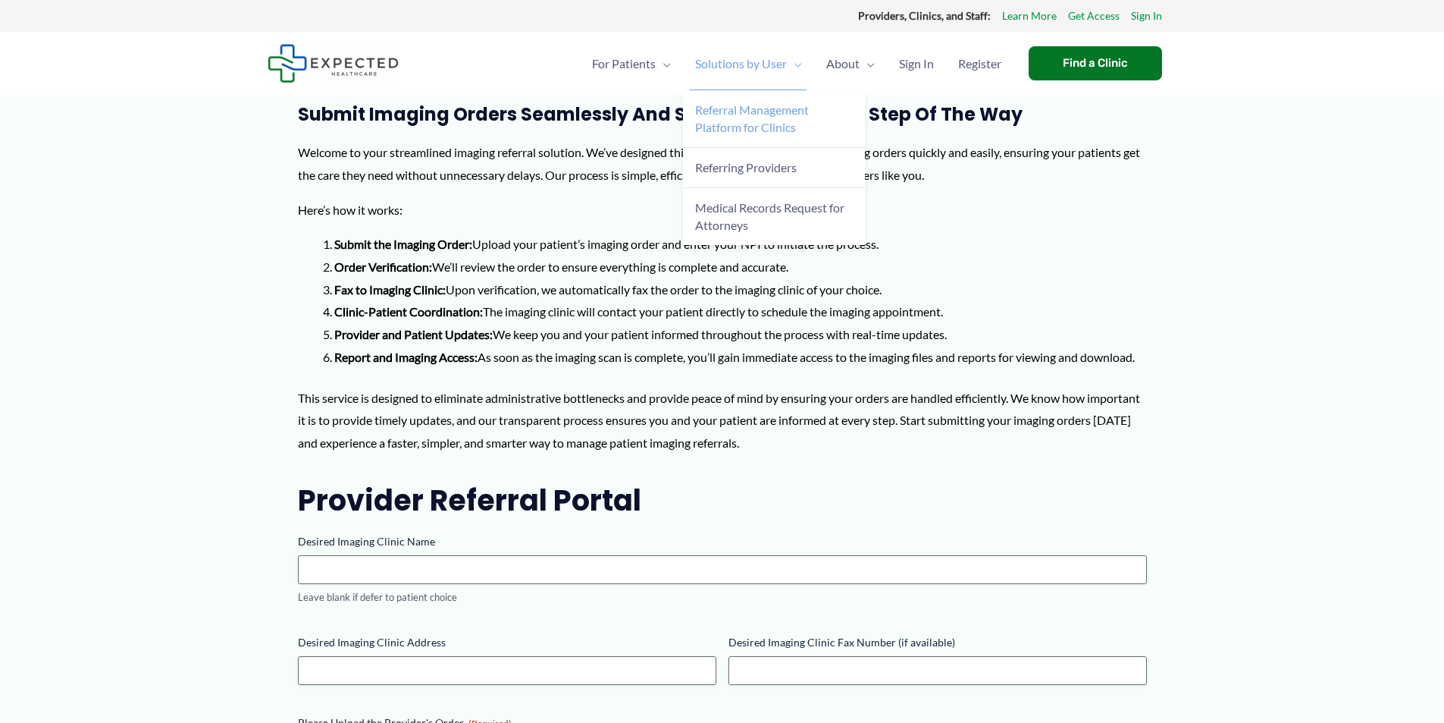
click at [779, 126] on span "Referral Management Platform for Clinics" at bounding box center [752, 118] width 114 height 32
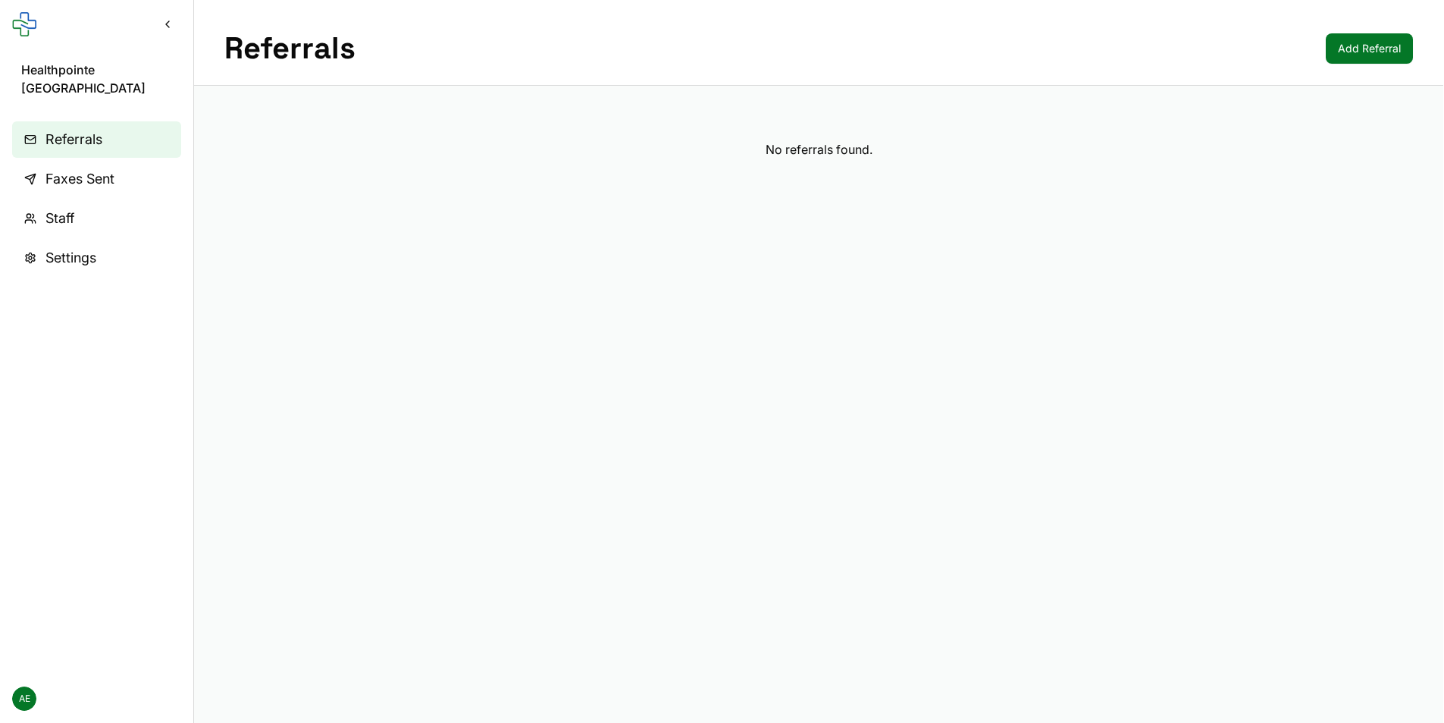
click at [106, 168] on span "Faxes Sent" at bounding box center [79, 178] width 69 height 21
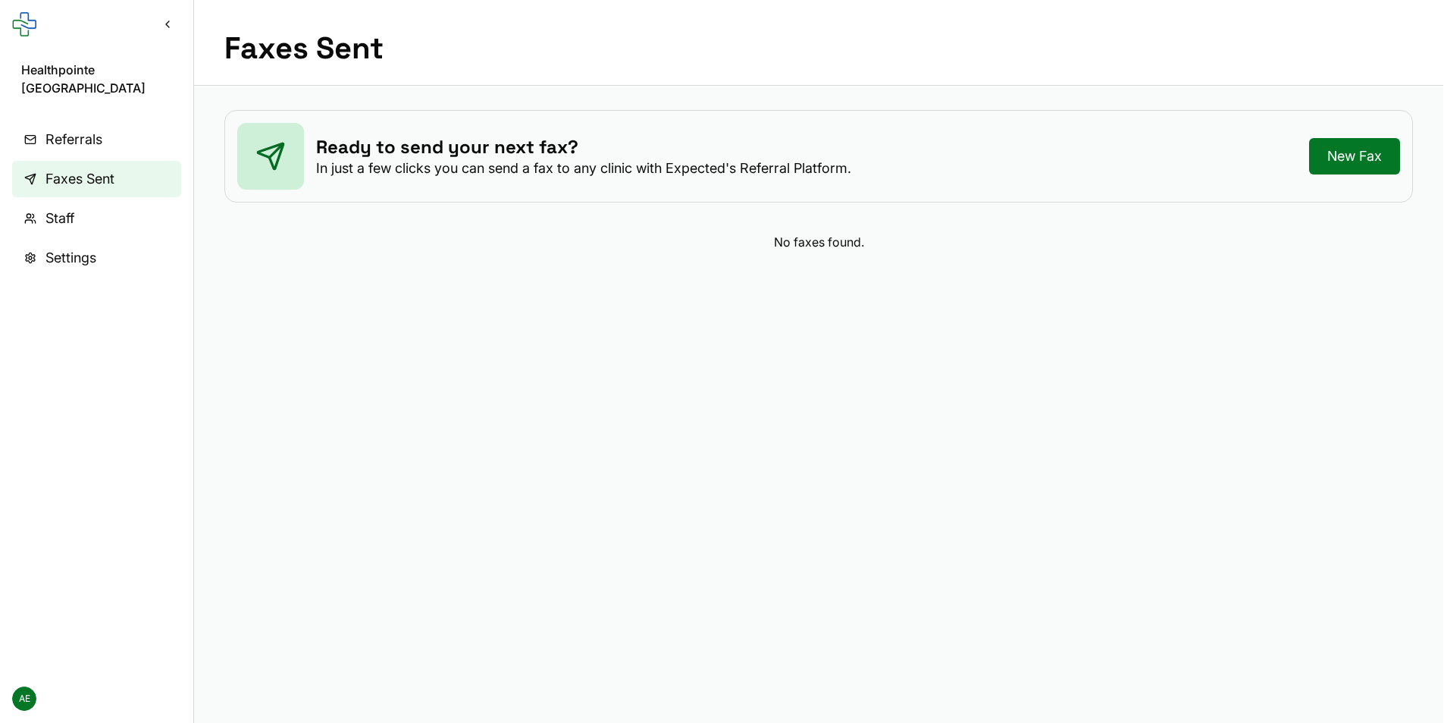
click at [56, 208] on span "Staff" at bounding box center [59, 218] width 29 height 21
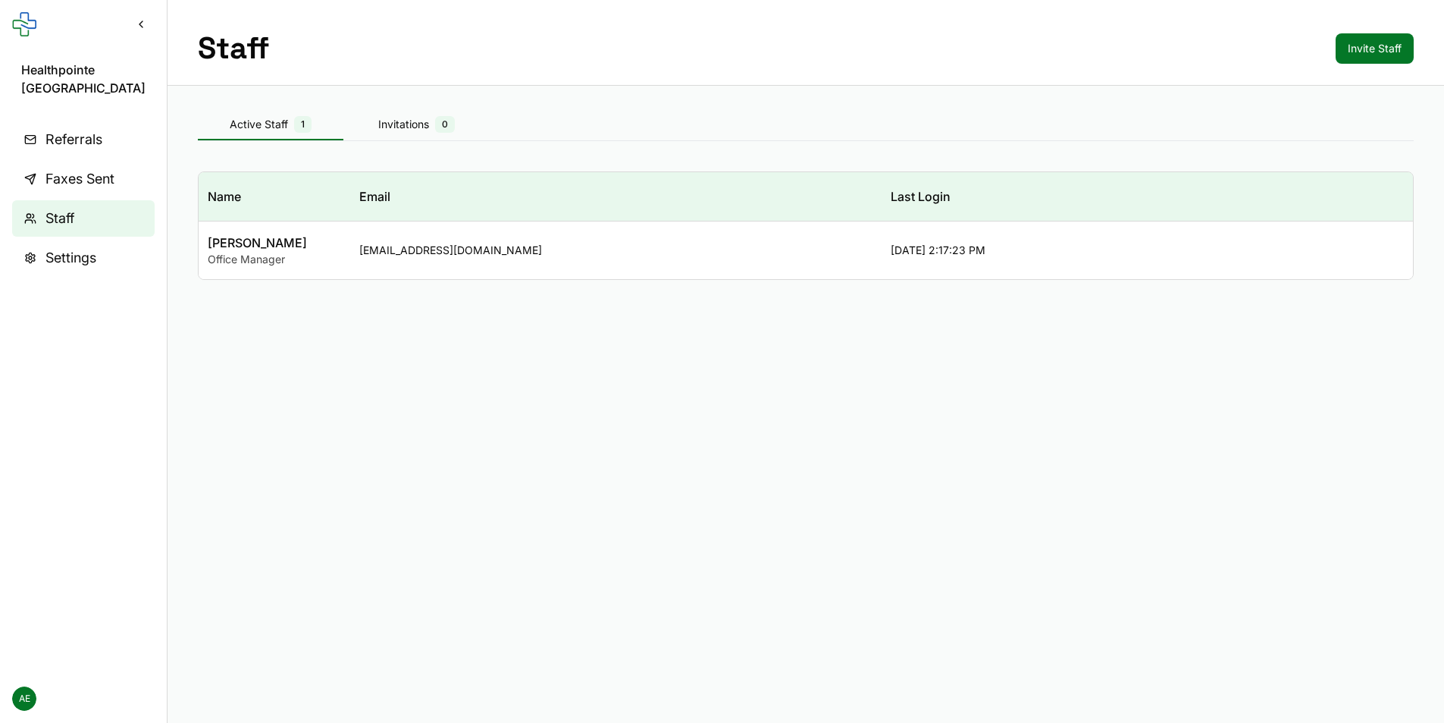
click at [50, 257] on span "Settings" at bounding box center [70, 257] width 51 height 21
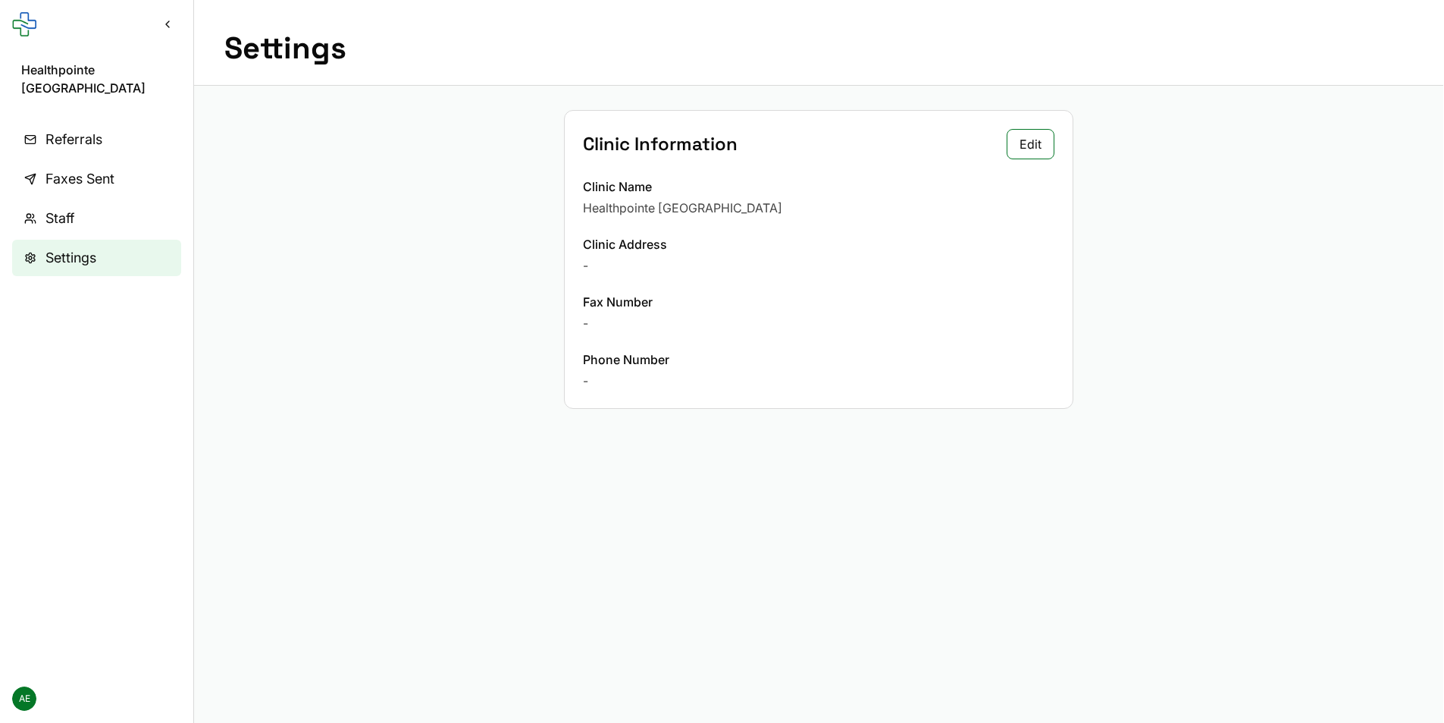
click at [50, 257] on link "Settings" at bounding box center [96, 258] width 169 height 36
click at [64, 73] on span "Healthpointe [GEOGRAPHIC_DATA]" at bounding box center [96, 79] width 151 height 36
click at [44, 121] on link "Referrals" at bounding box center [96, 139] width 169 height 36
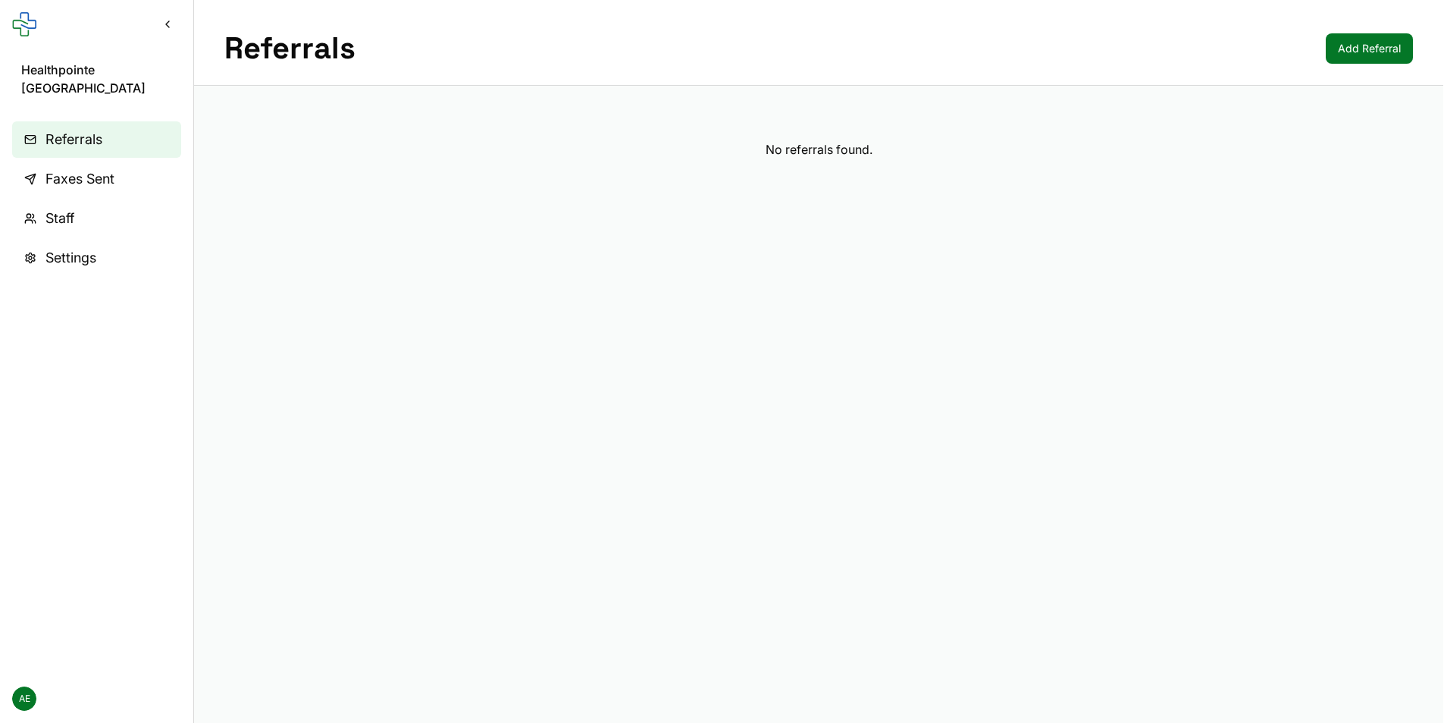
click at [52, 168] on span "Faxes Sent" at bounding box center [79, 178] width 69 height 21
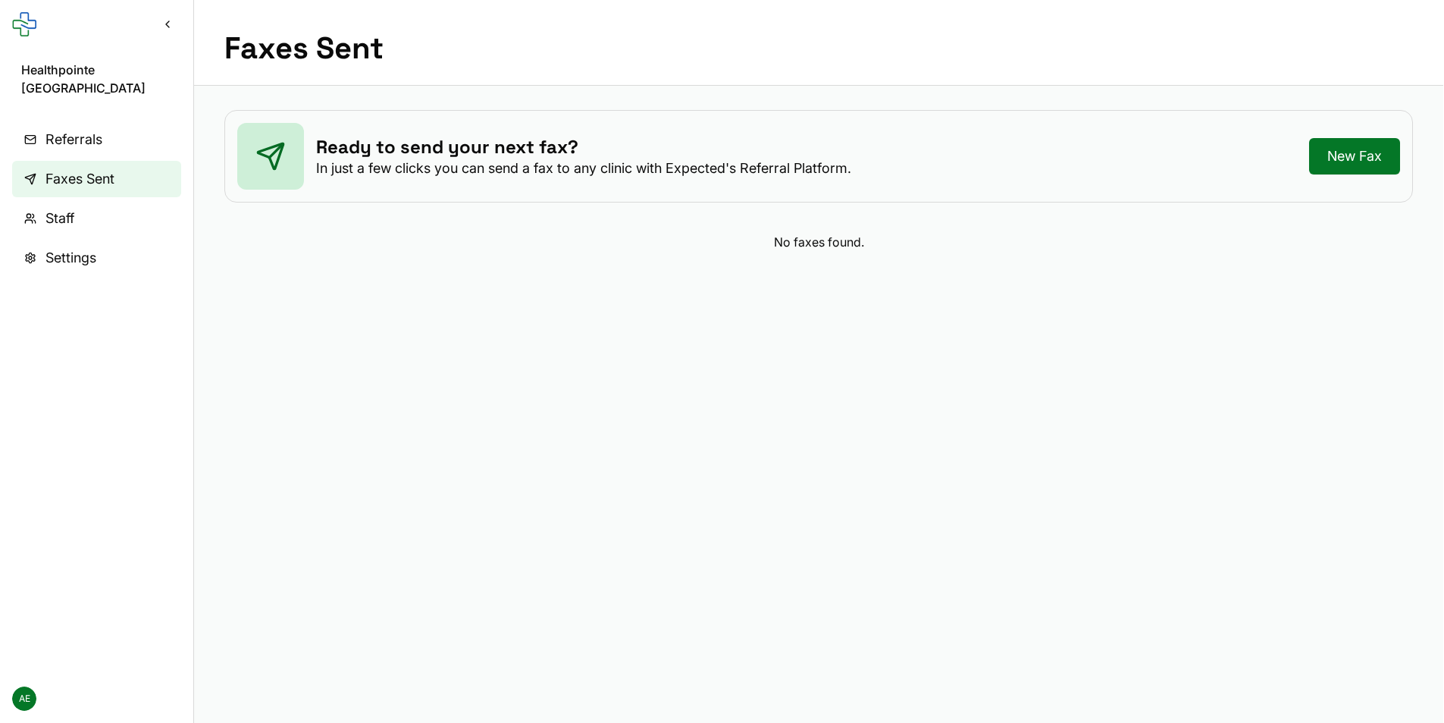
scroll to position [158, 0]
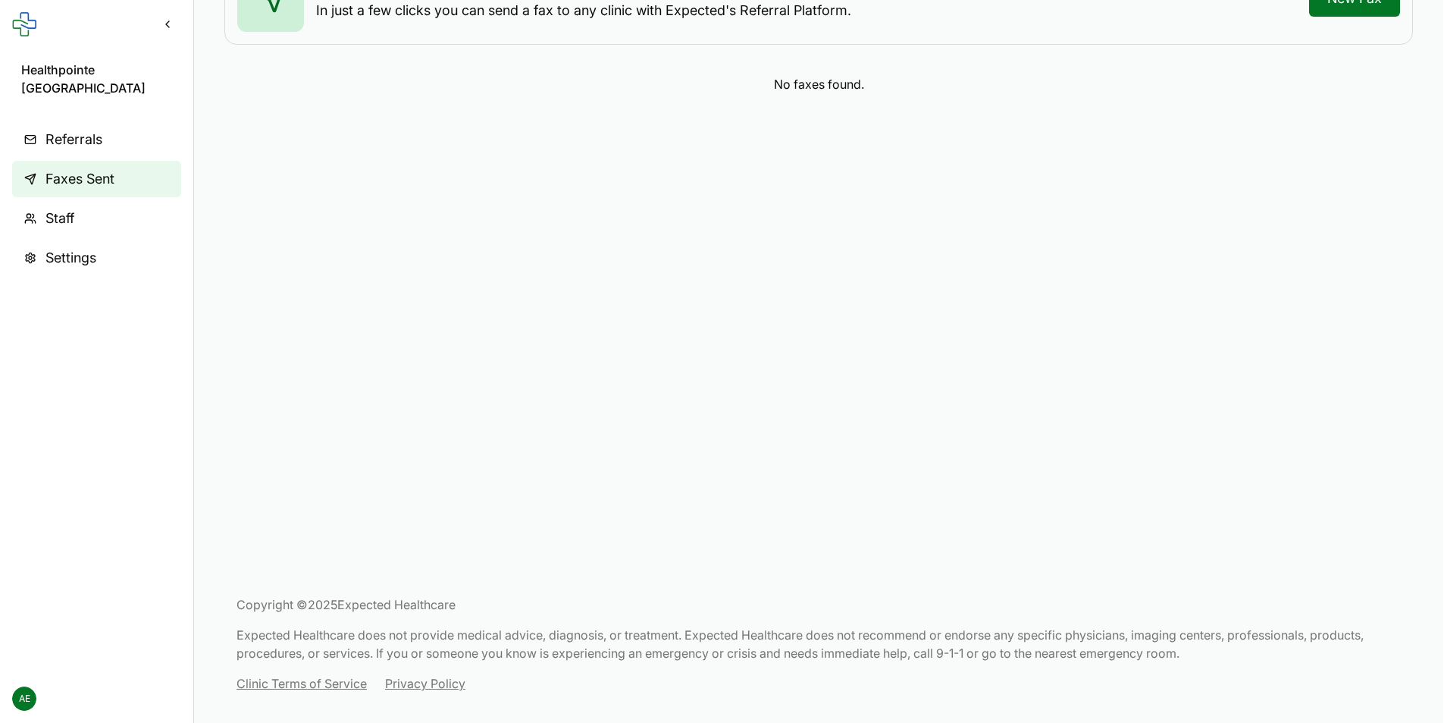
click at [20, 698] on span "AE" at bounding box center [24, 698] width 24 height 24
click at [30, 638] on link "My Profile" at bounding box center [96, 638] width 162 height 27
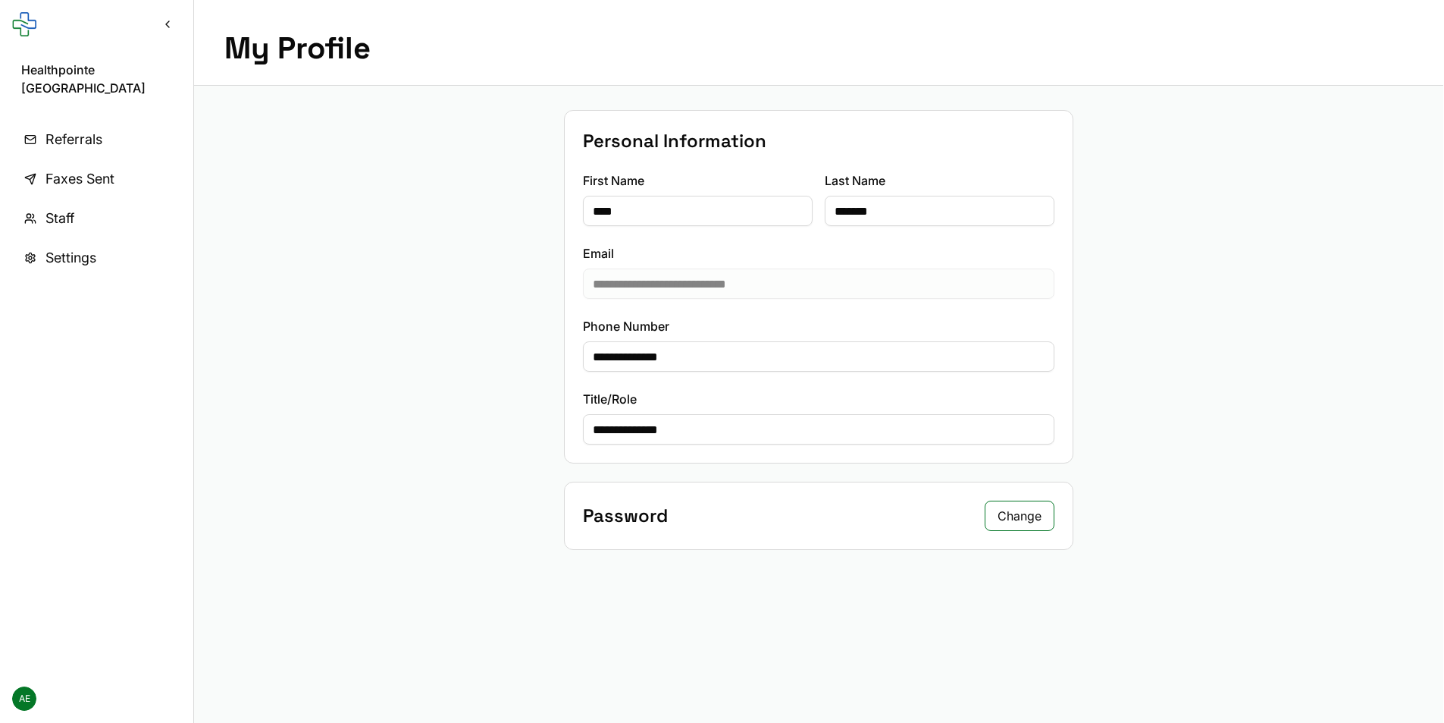
click at [60, 168] on span "Faxes Sent" at bounding box center [79, 178] width 69 height 21
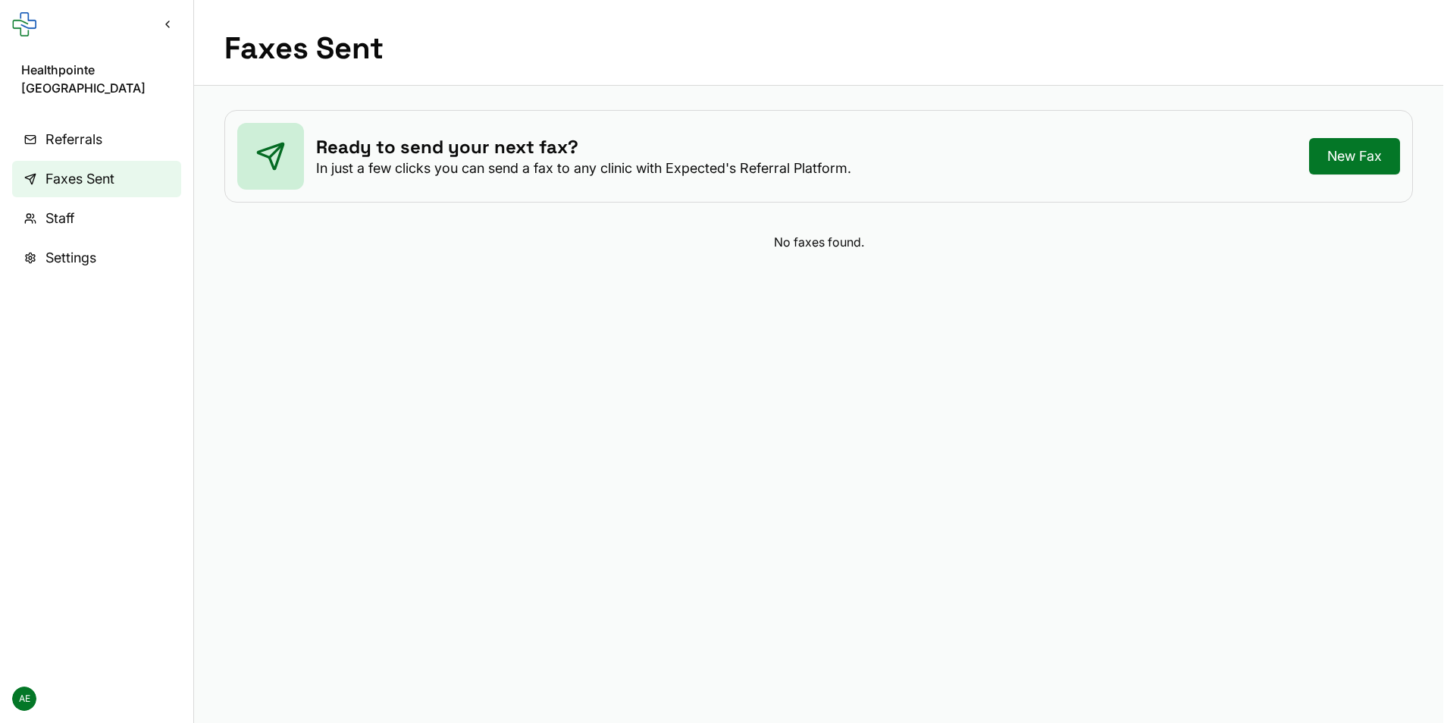
click at [54, 208] on span "Staff" at bounding box center [59, 218] width 29 height 21
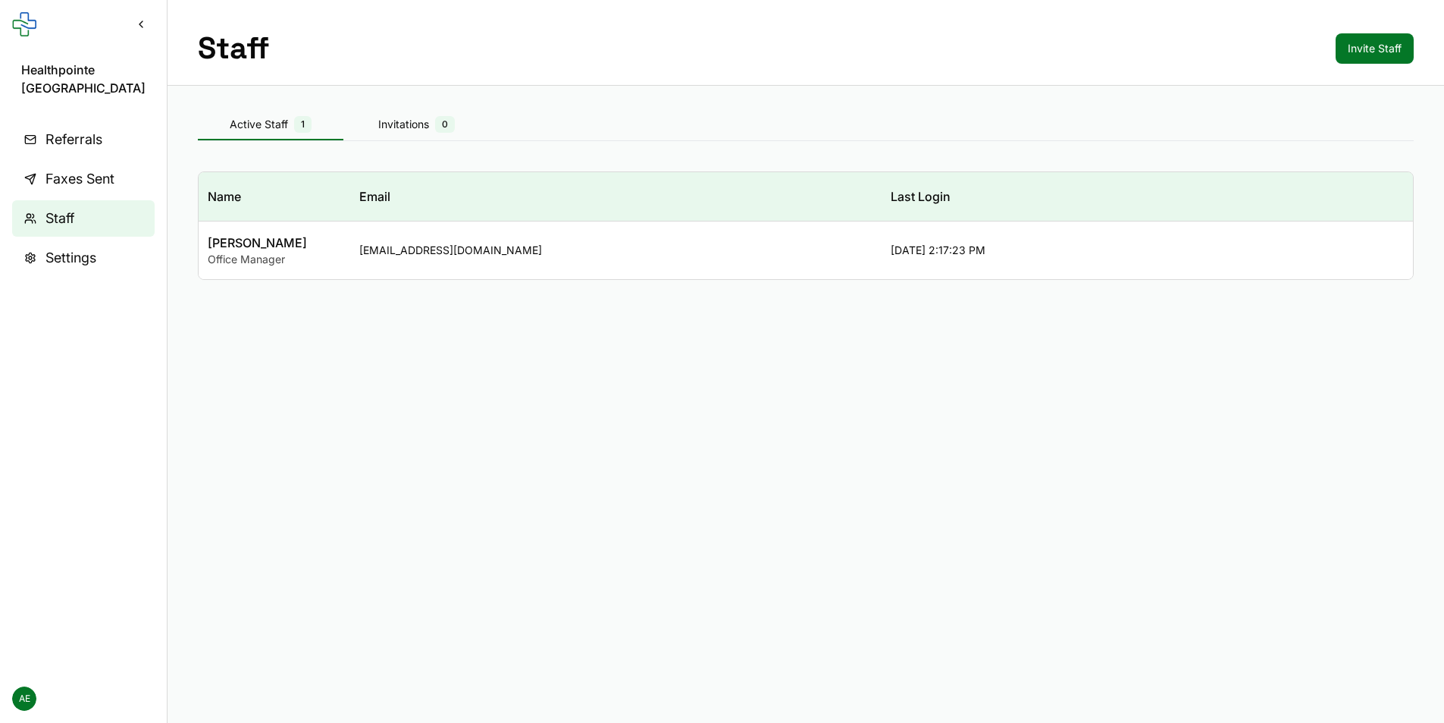
click at [53, 136] on span "Referrals" at bounding box center [73, 139] width 57 height 21
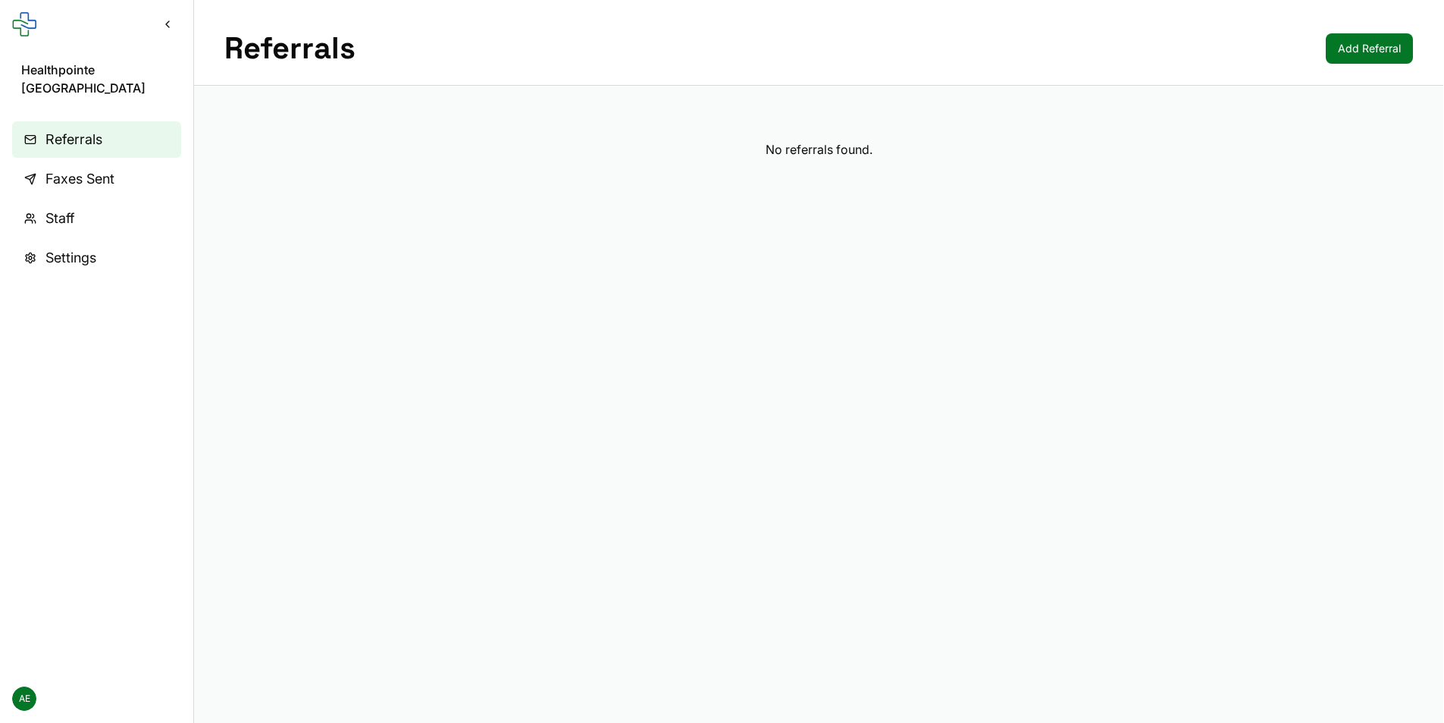
click at [162, 24] on button "Collapse sidebar" at bounding box center [167, 24] width 27 height 27
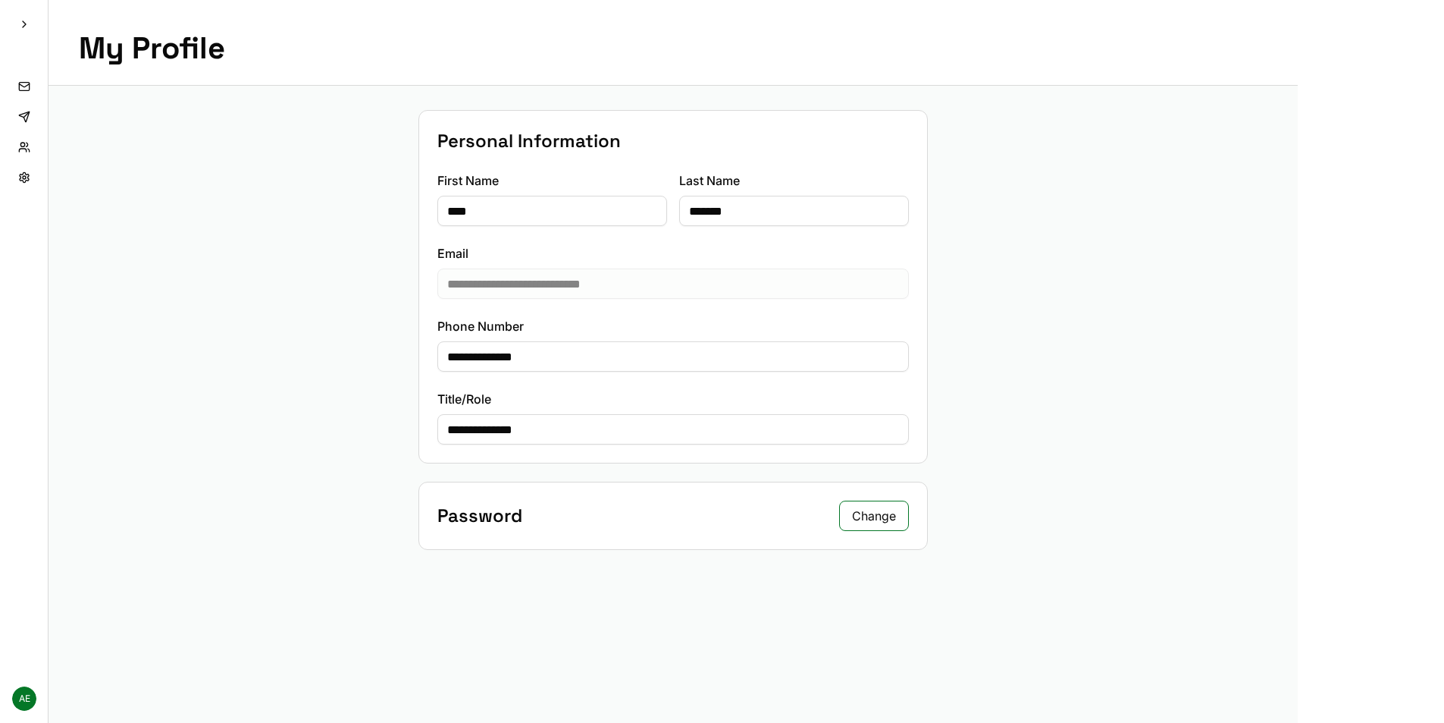
scroll to position [158, 0]
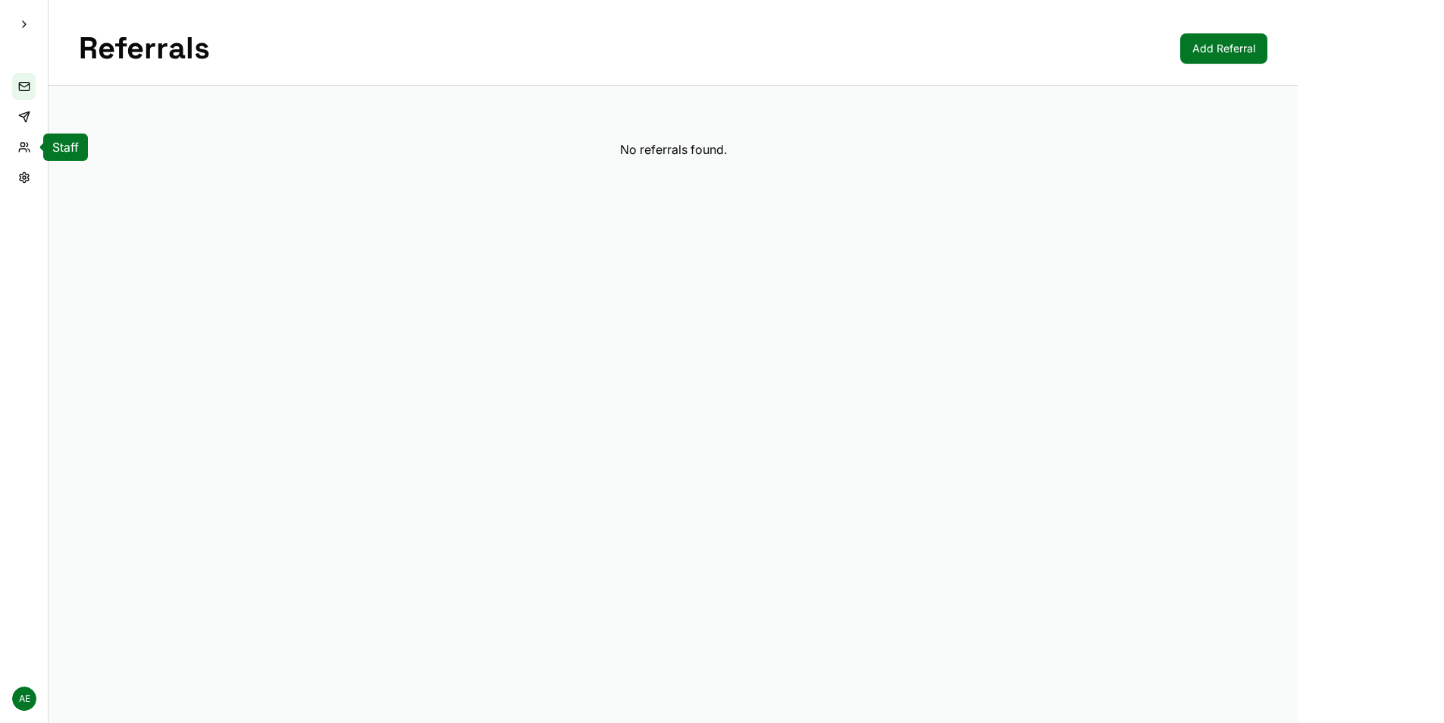
click at [21, 144] on link "Staff" at bounding box center [24, 146] width 24 height 27
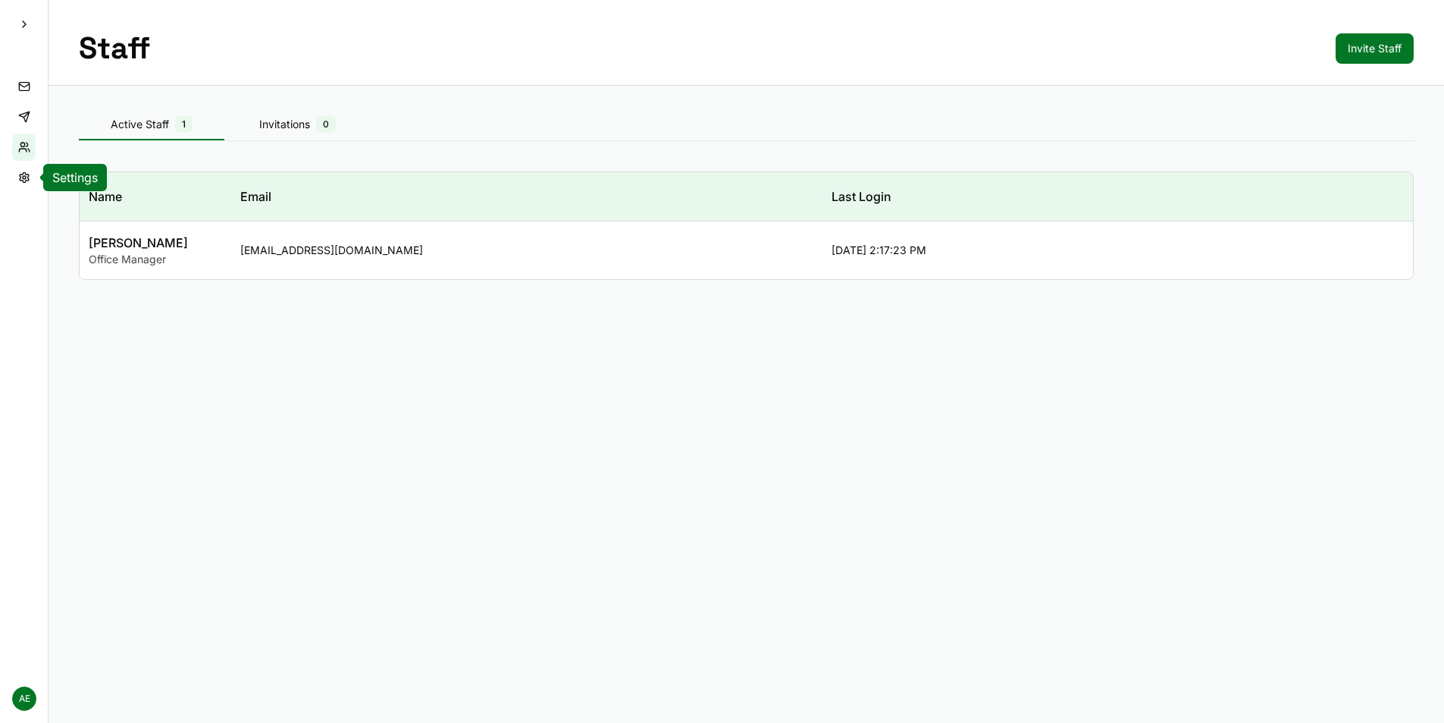
click at [22, 183] on link "Settings" at bounding box center [24, 177] width 24 height 27
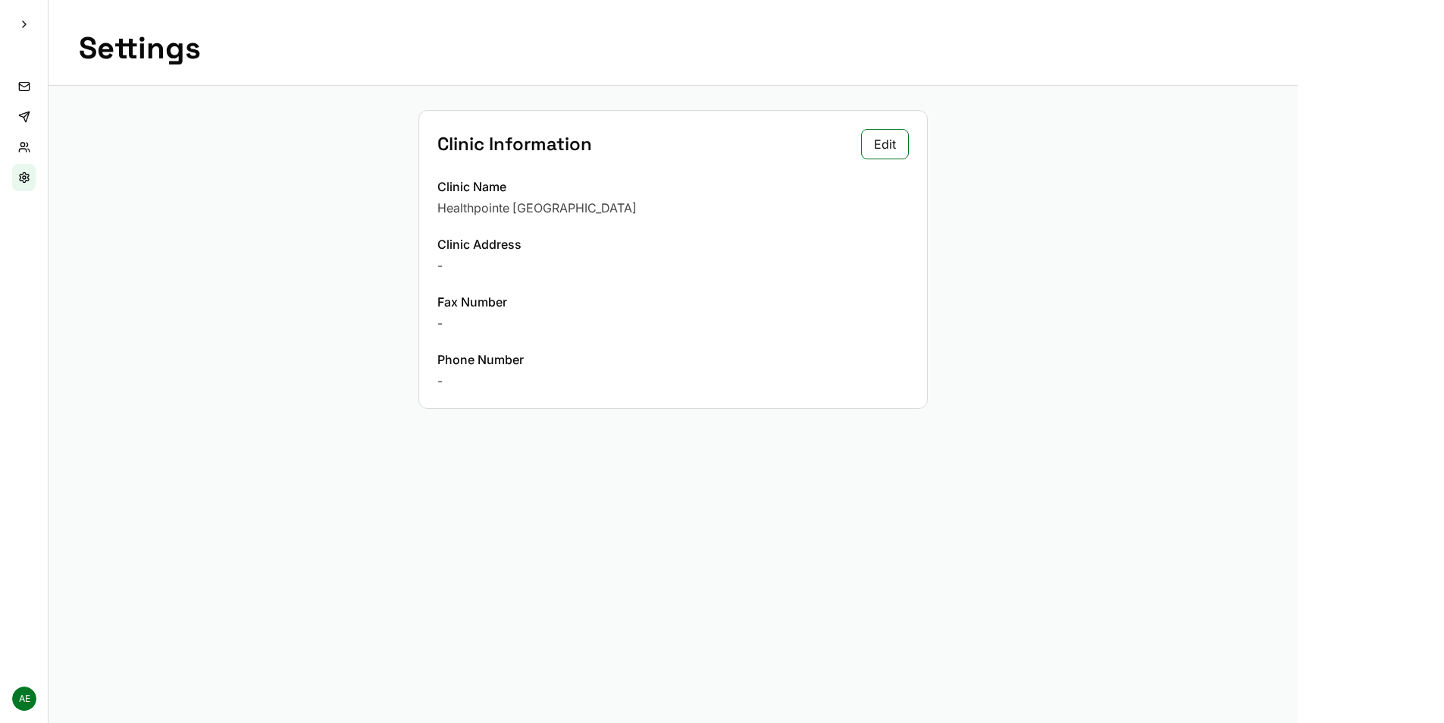
click at [882, 130] on button "Edit" at bounding box center [885, 144] width 48 height 30
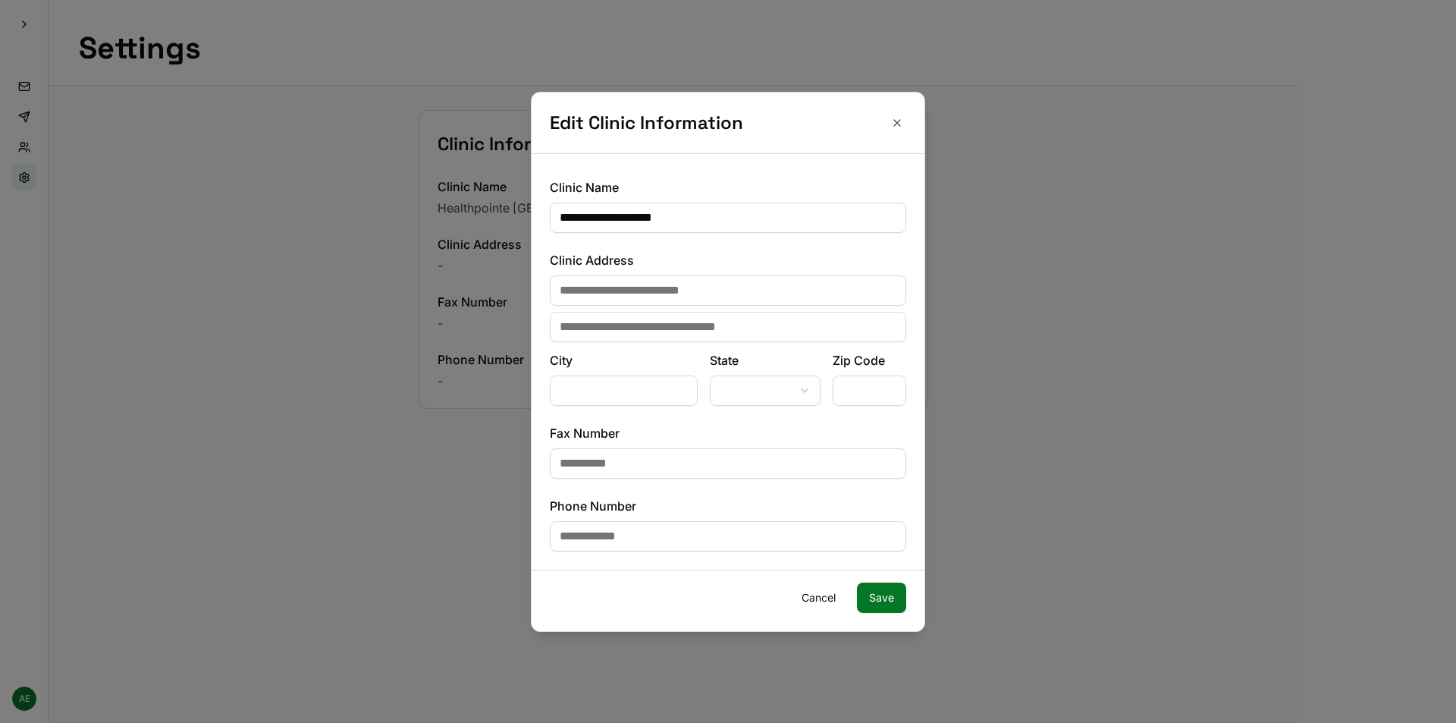
click at [820, 604] on button "Cancel" at bounding box center [818, 597] width 58 height 30
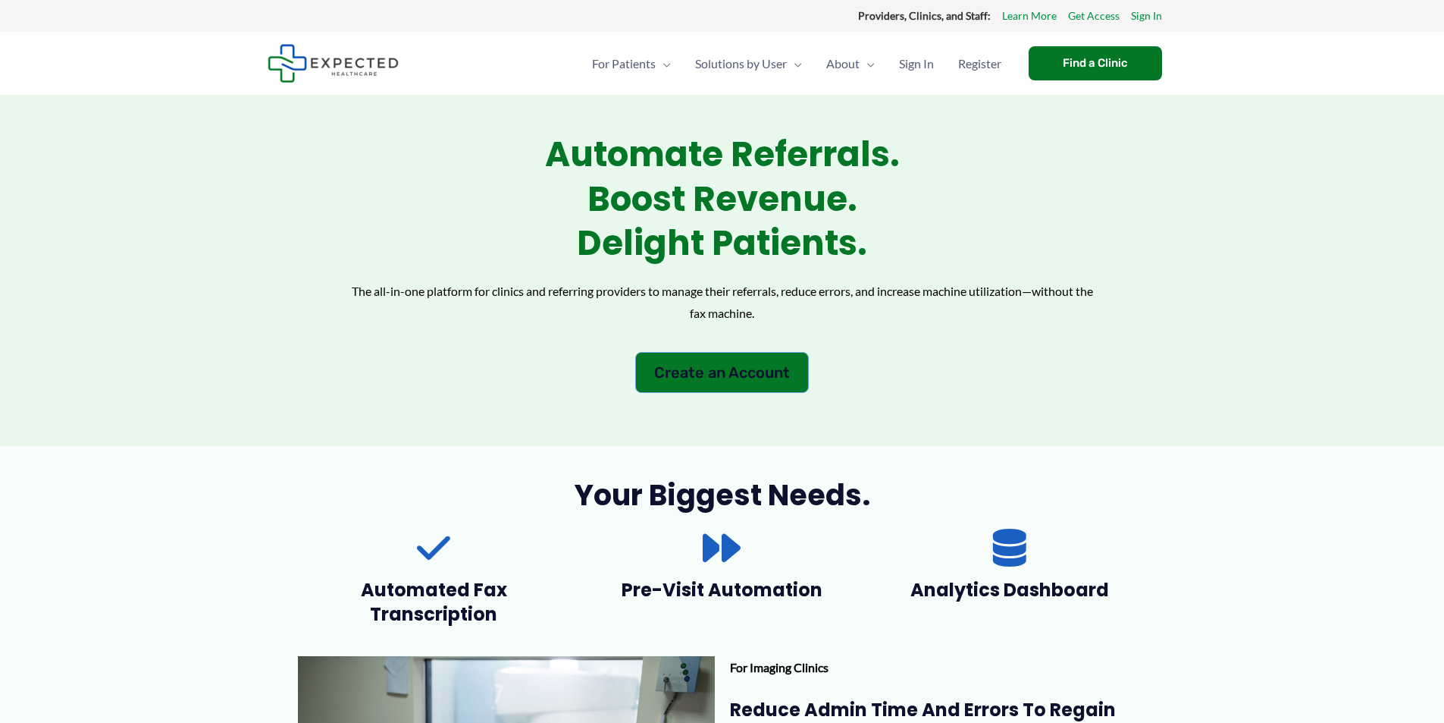
click at [778, 377] on span "Create an Account" at bounding box center [722, 372] width 136 height 15
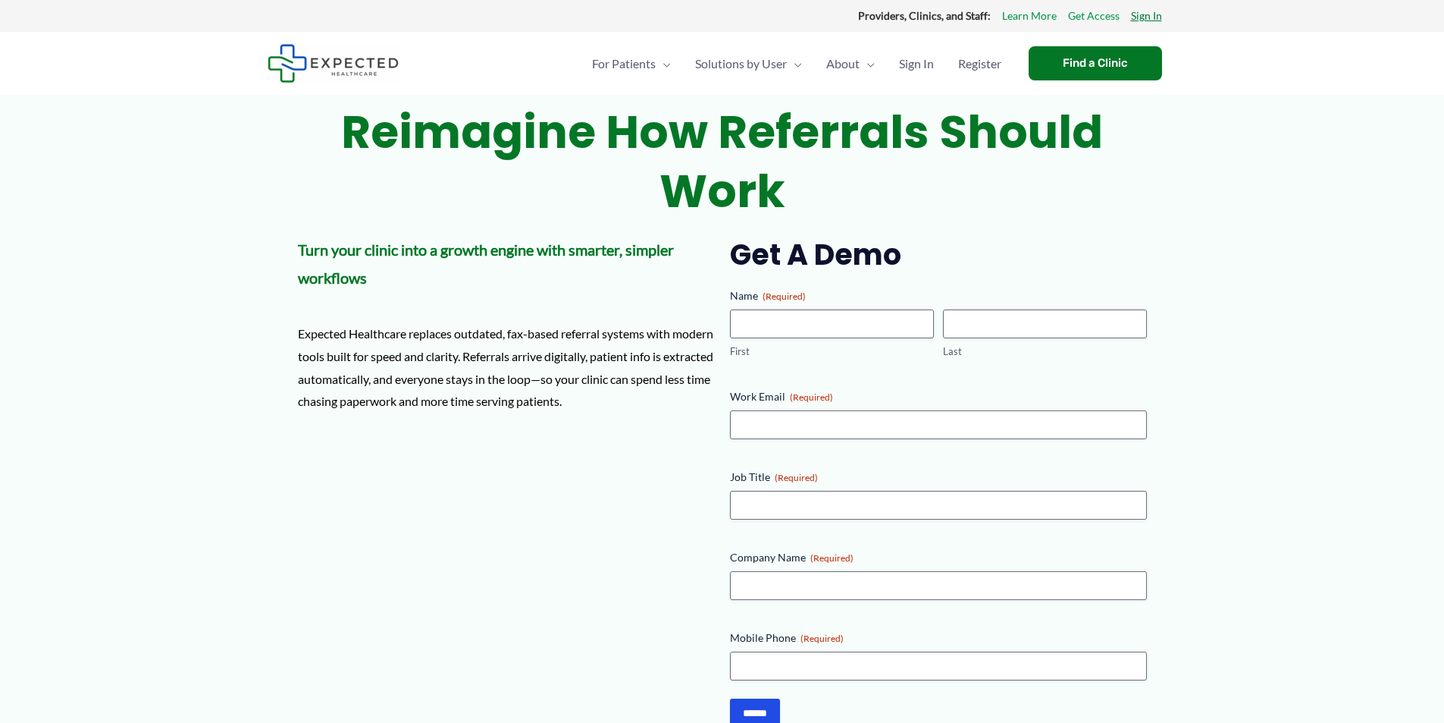
click at [1149, 16] on link "Sign In" at bounding box center [1146, 16] width 31 height 20
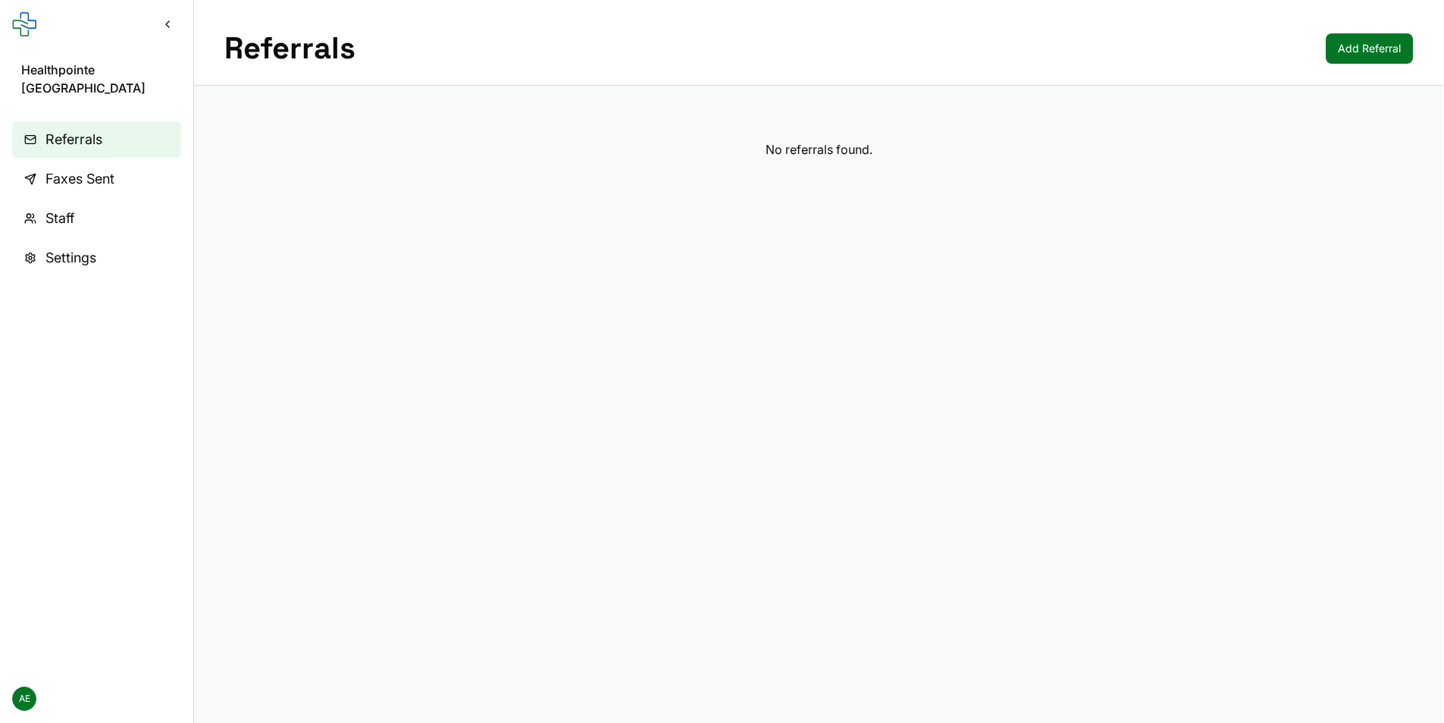
click at [69, 247] on span "Settings" at bounding box center [70, 257] width 51 height 21
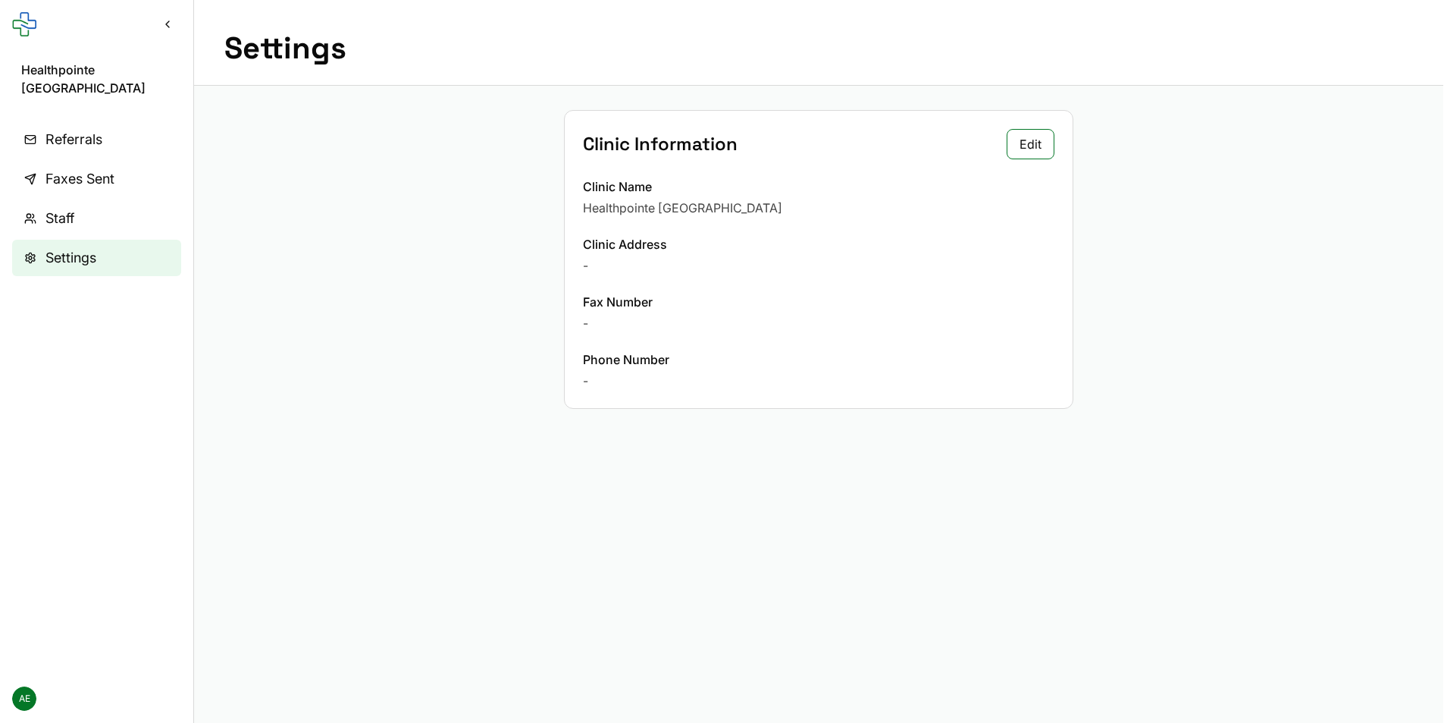
click at [20, 692] on span "AE" at bounding box center [24, 698] width 24 height 24
click at [96, 641] on link "My Profile" at bounding box center [96, 638] width 162 height 27
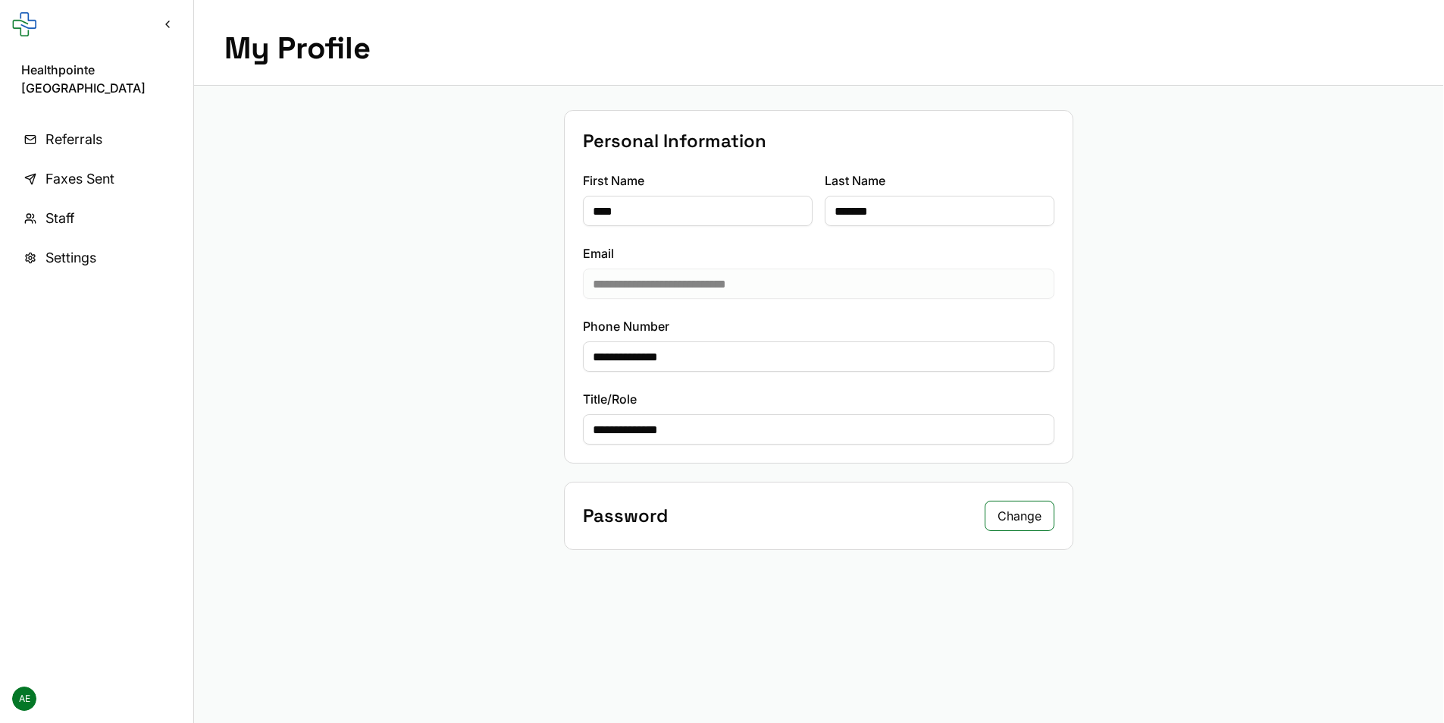
click at [155, 17] on button "Collapse sidebar" at bounding box center [167, 24] width 27 height 27
